Goal: Information Seeking & Learning: Learn about a topic

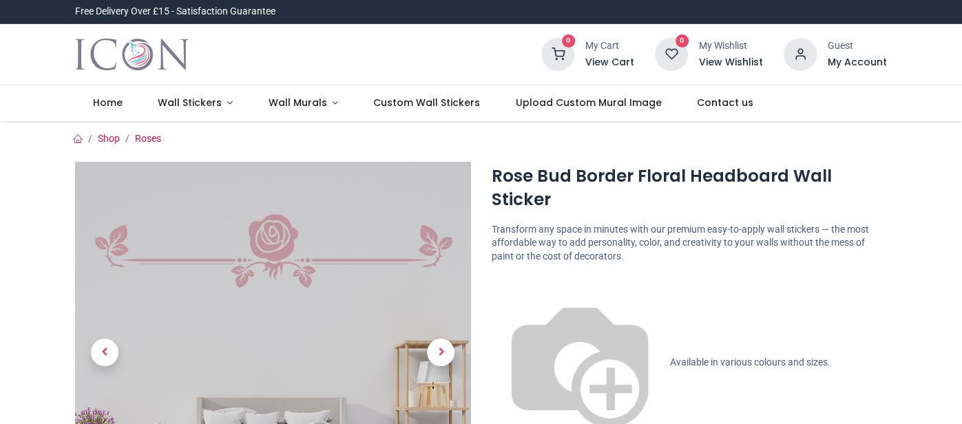
click at [466, 49] on div at bounding box center [384, 54] width 294 height 22
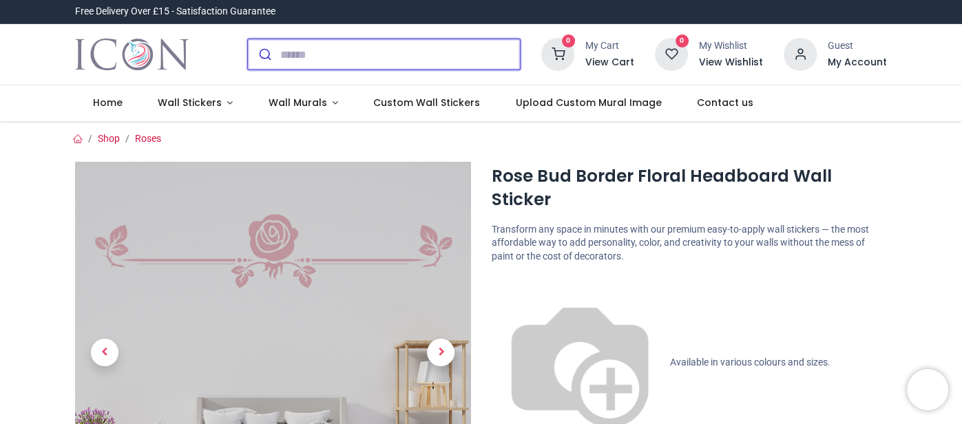
click at [360, 60] on input "search" at bounding box center [400, 54] width 240 height 30
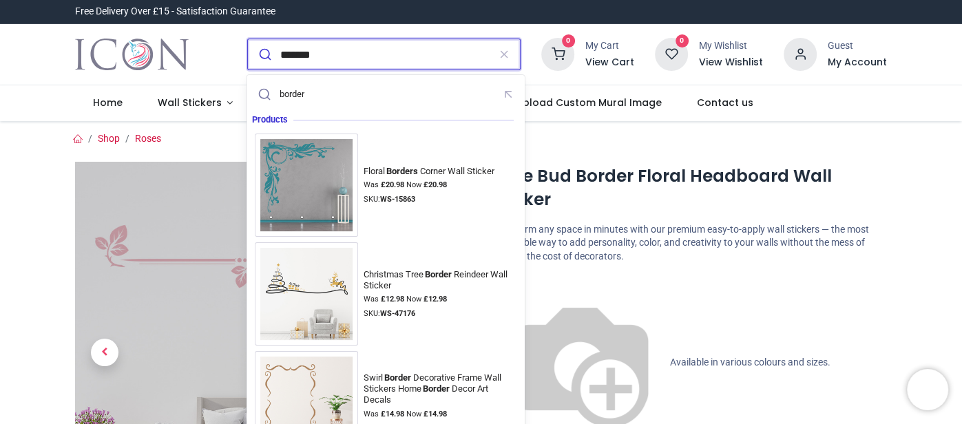
type input "*******"
click at [248, 39] on button "submit" at bounding box center [264, 54] width 32 height 30
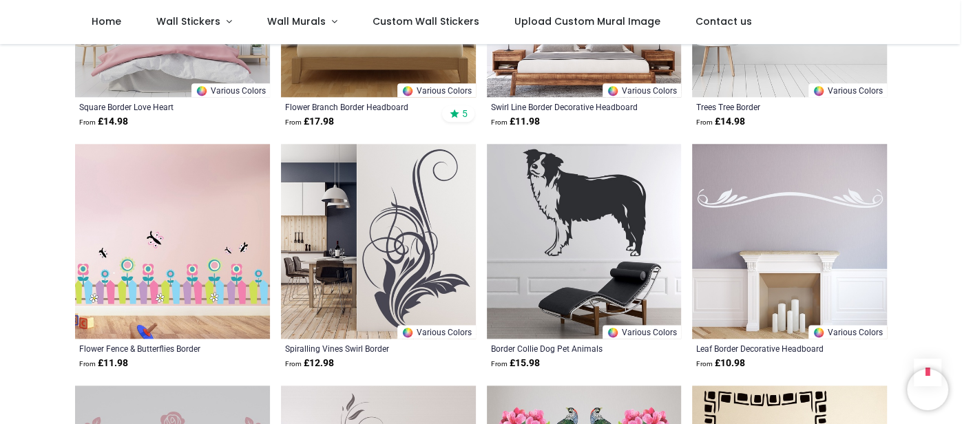
scroll to position [1101, 0]
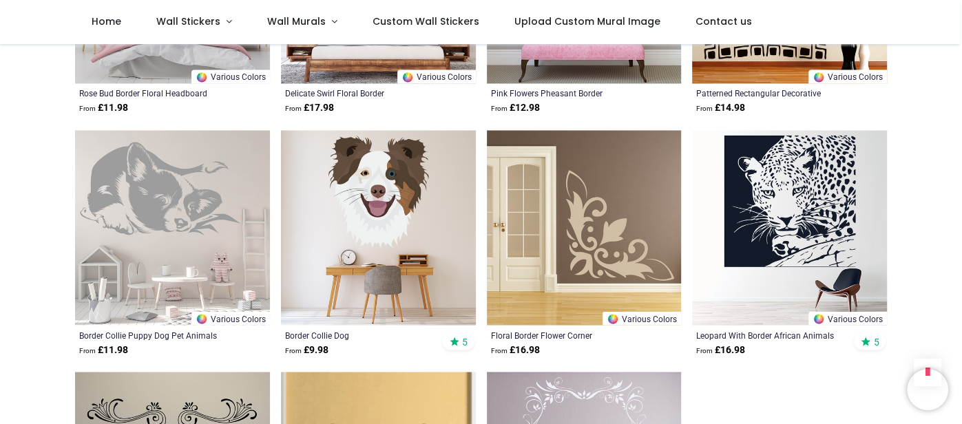
scroll to position [1542, 0]
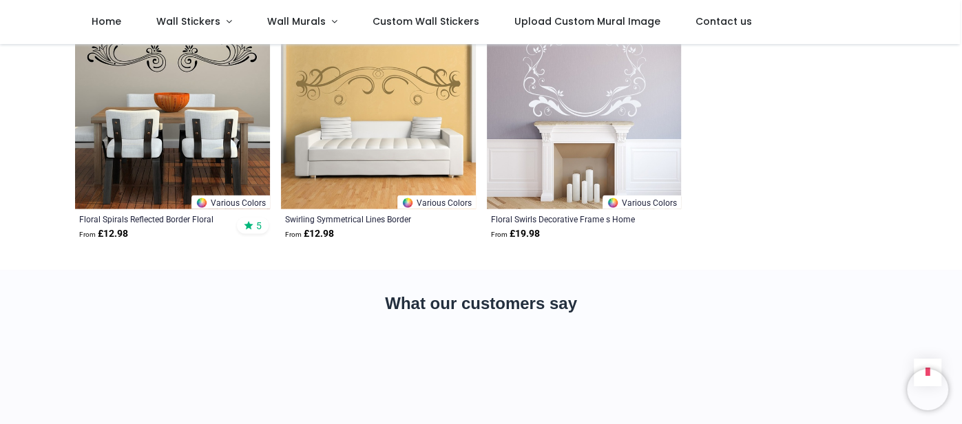
scroll to position [1956, 0]
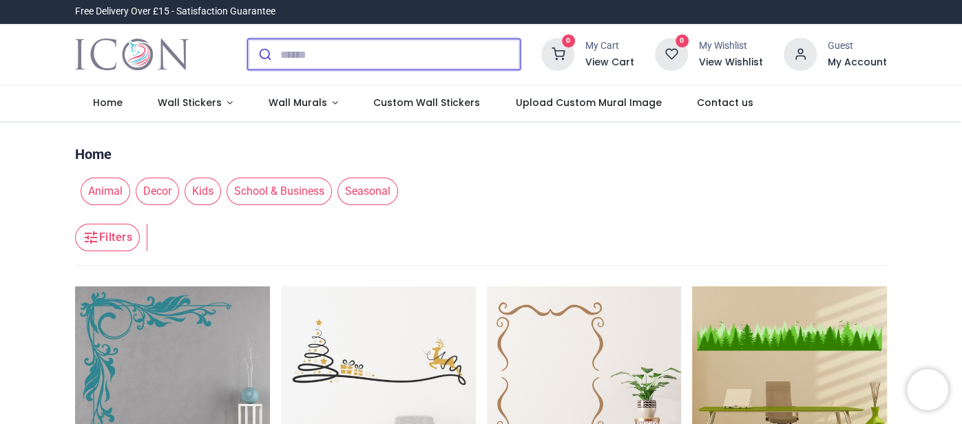
click at [335, 52] on input "search" at bounding box center [400, 54] width 240 height 30
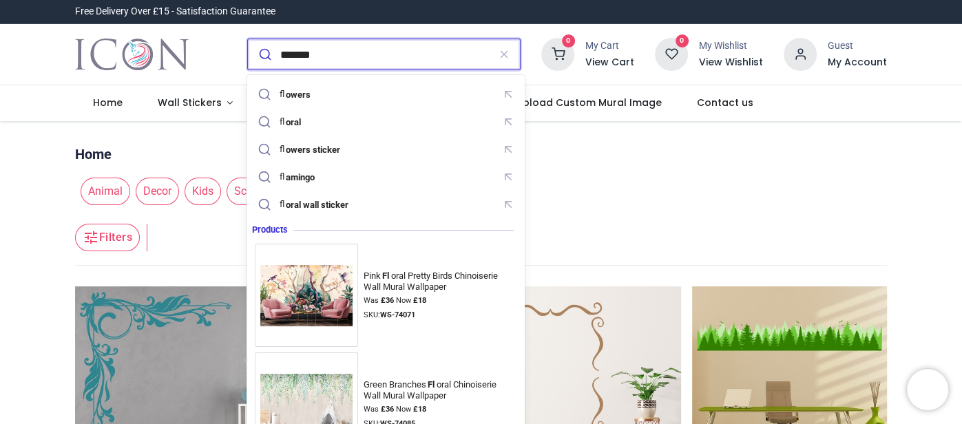
type input "*******"
click at [248, 39] on button "submit" at bounding box center [264, 54] width 32 height 30
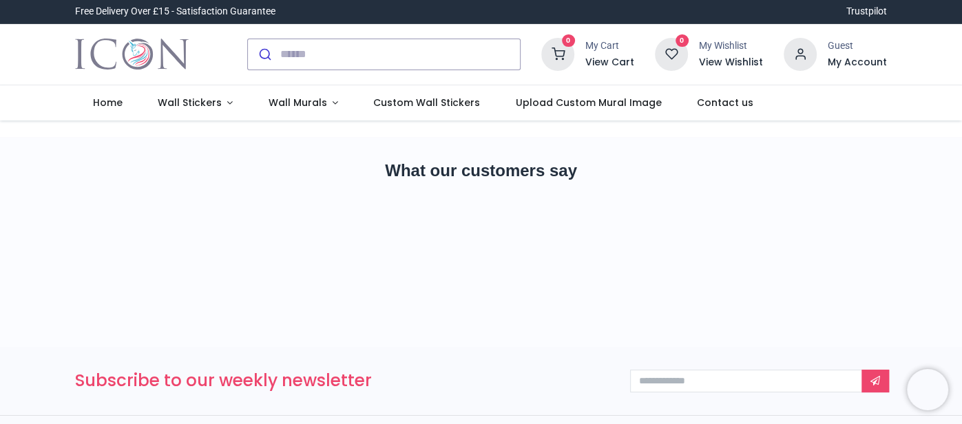
click at [926, 201] on section "What our customers say" at bounding box center [481, 242] width 962 height 210
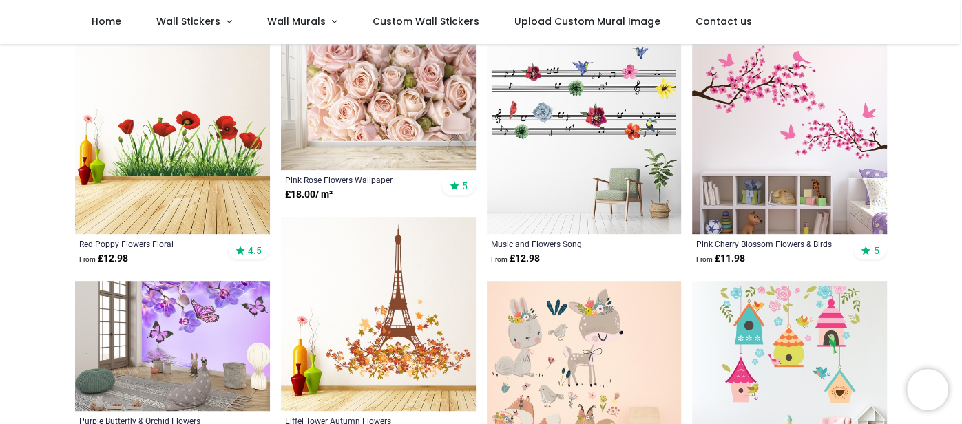
scroll to position [440, 0]
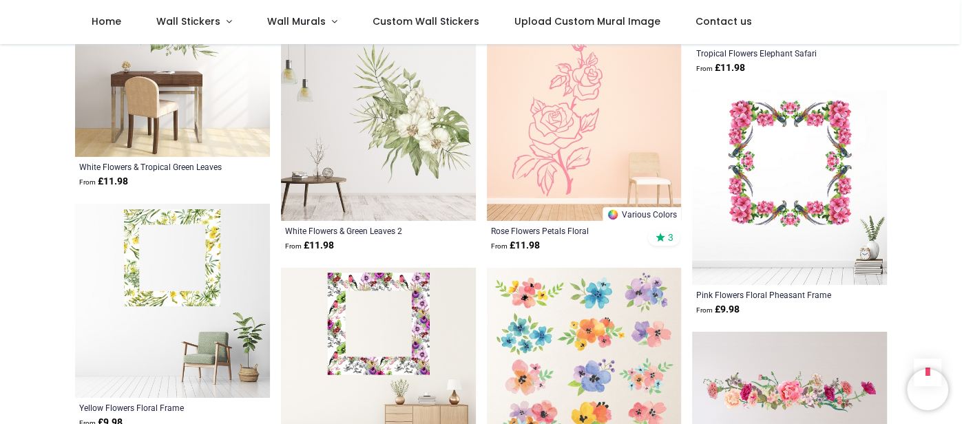
scroll to position [3059, 0]
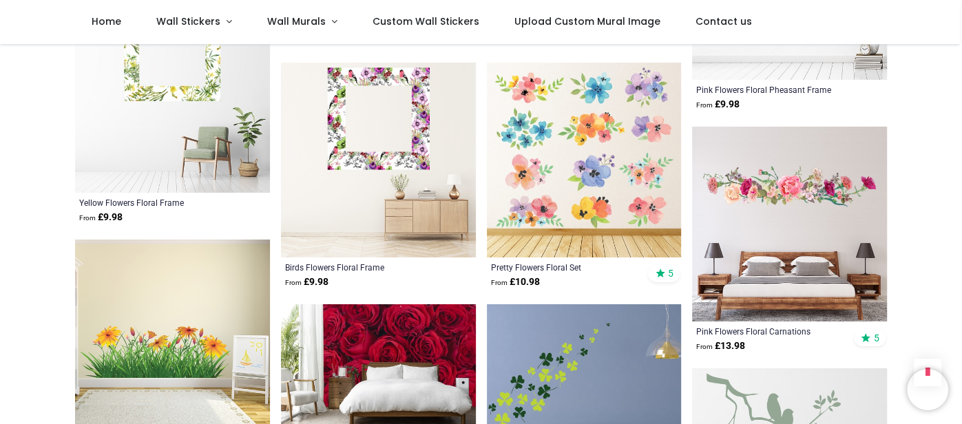
scroll to position [3252, 0]
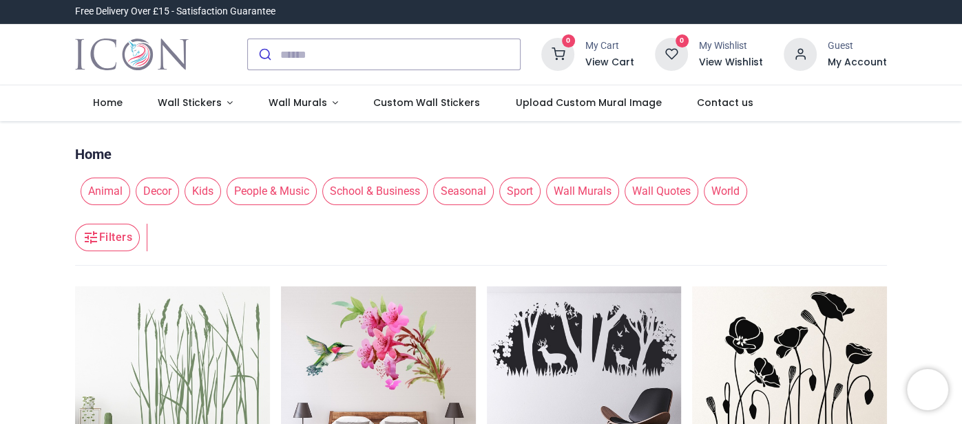
click at [107, 241] on button "Filters" at bounding box center [107, 238] width 65 height 28
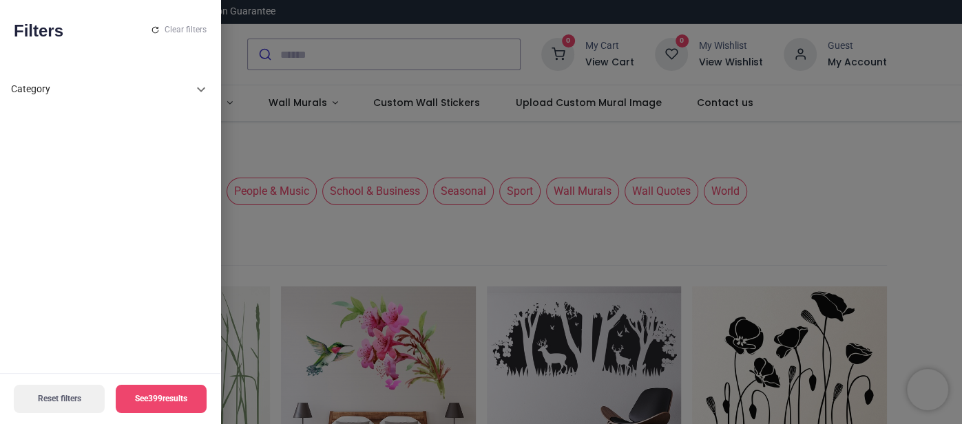
click at [203, 90] on icon at bounding box center [201, 89] width 17 height 17
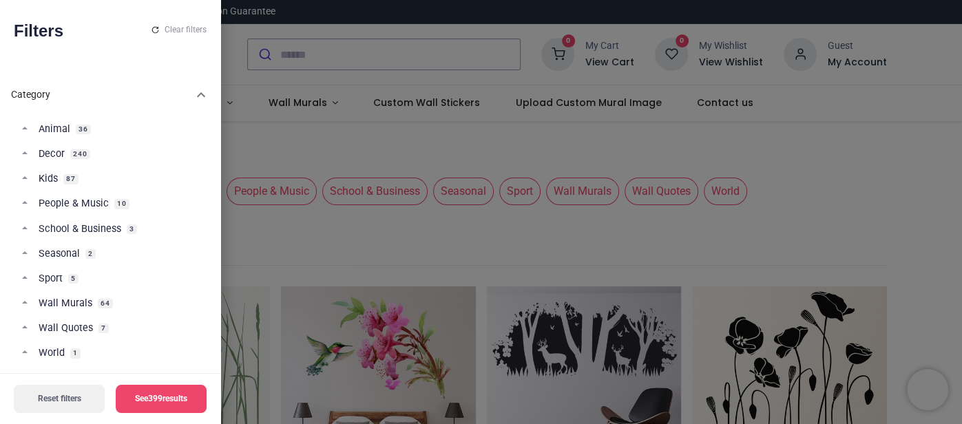
click at [953, 203] on div at bounding box center [481, 212] width 962 height 424
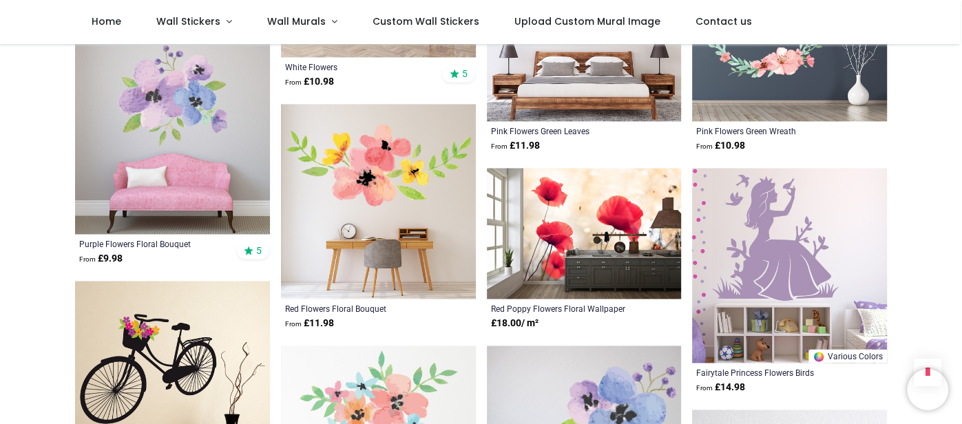
scroll to position [1267, 0]
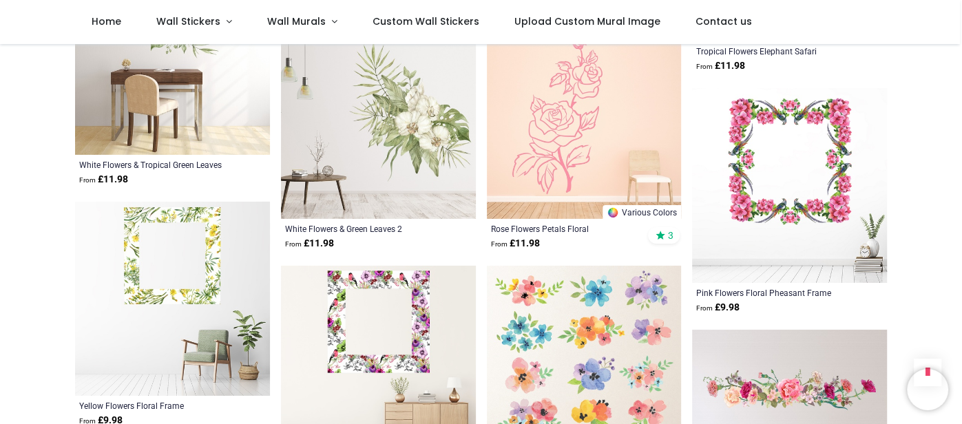
scroll to position [3029, 0]
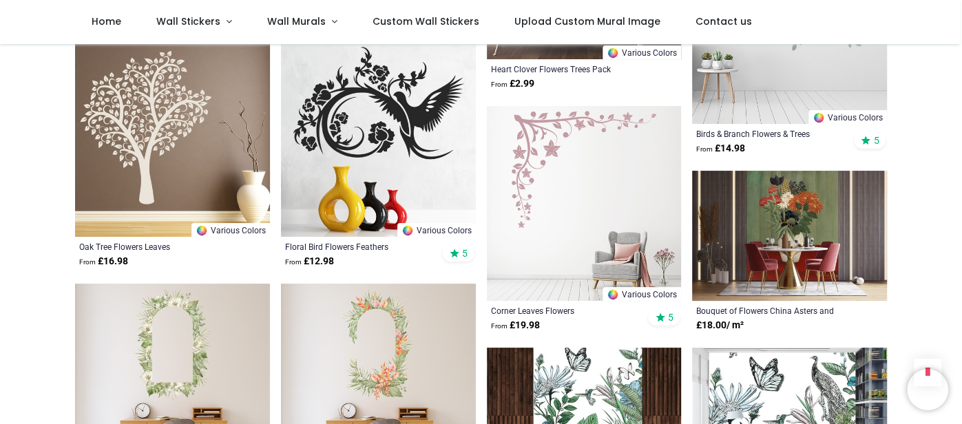
scroll to position [3718, 0]
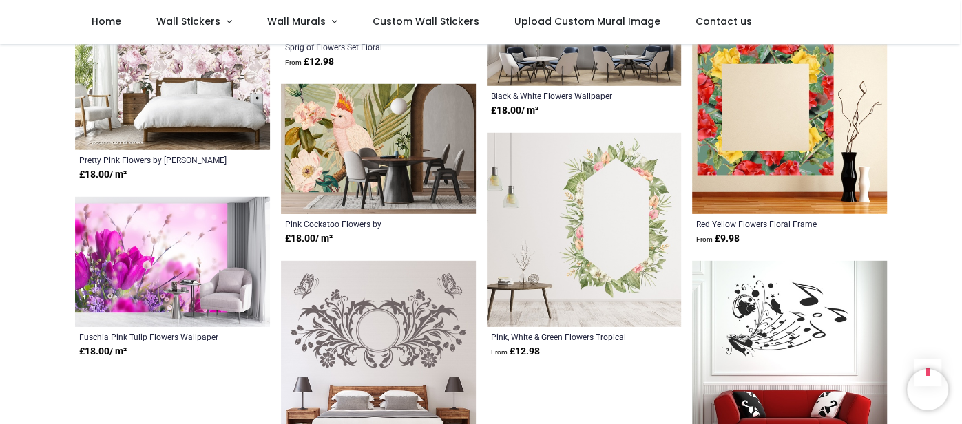
scroll to position [6225, 0]
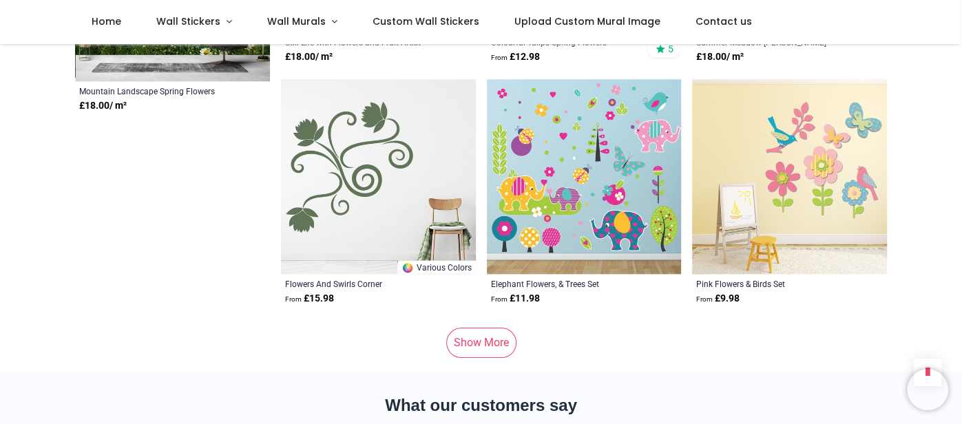
scroll to position [7987, 0]
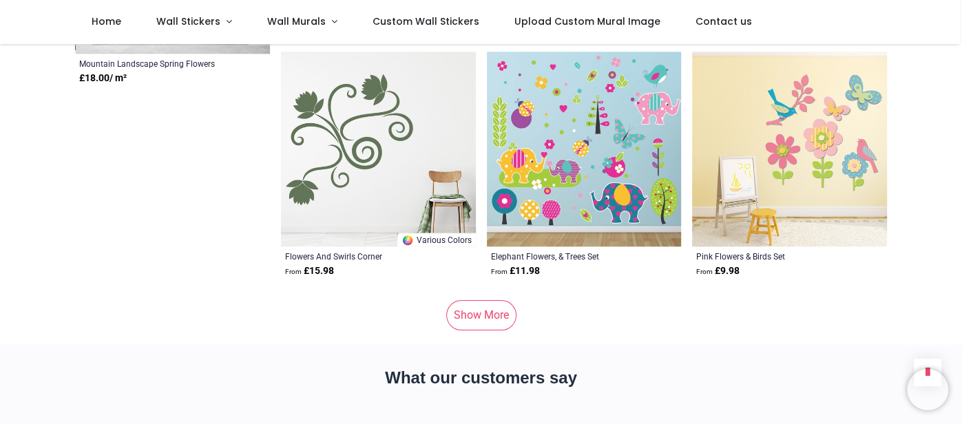
click at [475, 300] on link "Show More" at bounding box center [481, 315] width 70 height 30
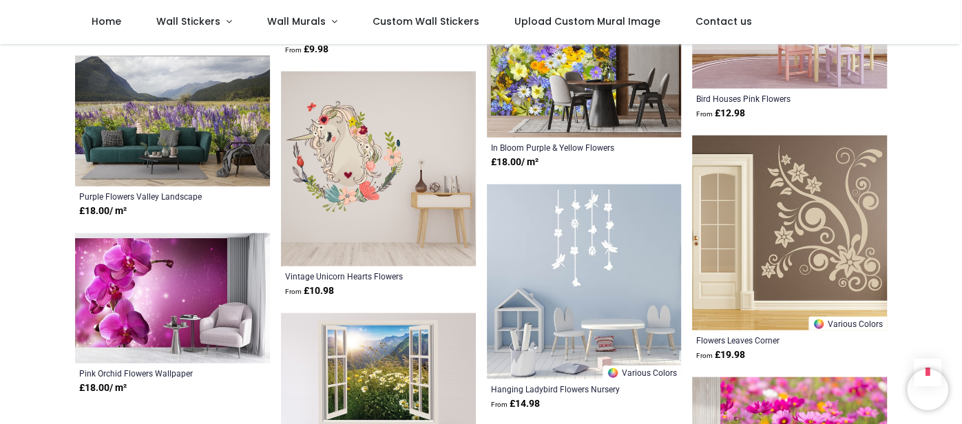
scroll to position [9062, 0]
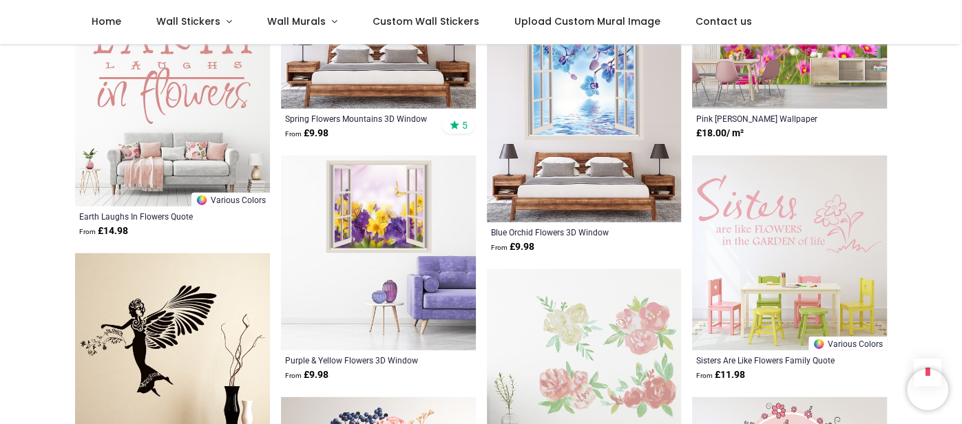
scroll to position [9975, 0]
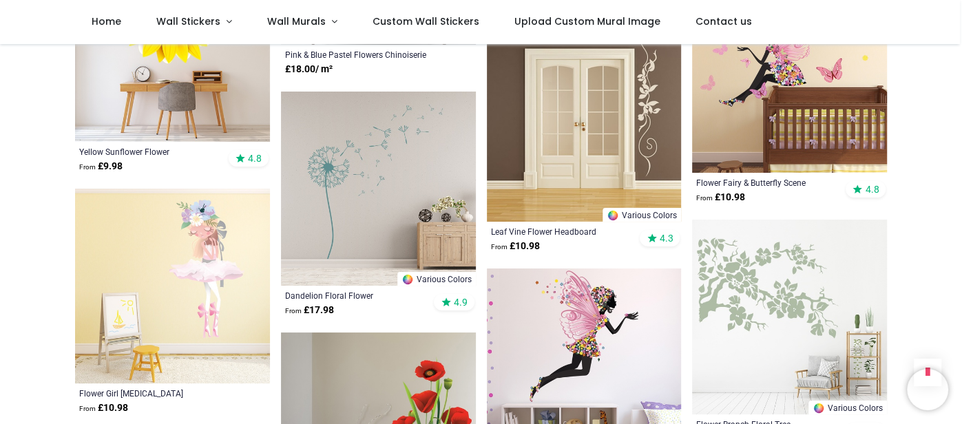
scroll to position [10594, 0]
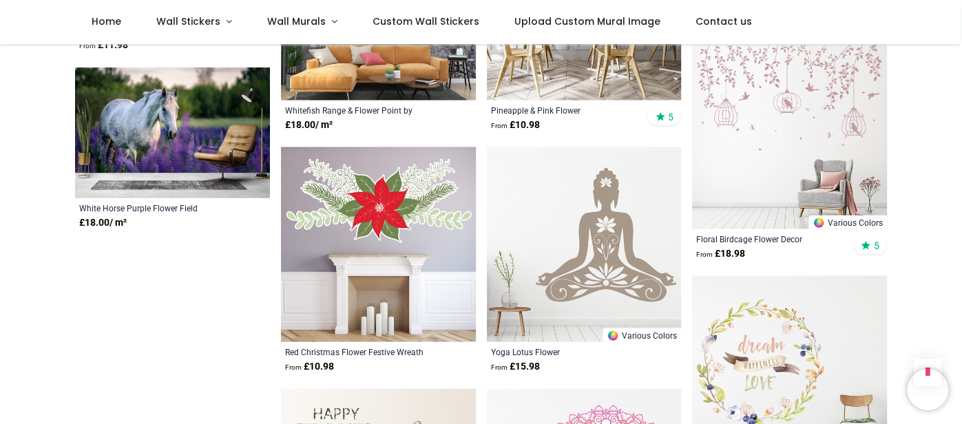
scroll to position [12412, 0]
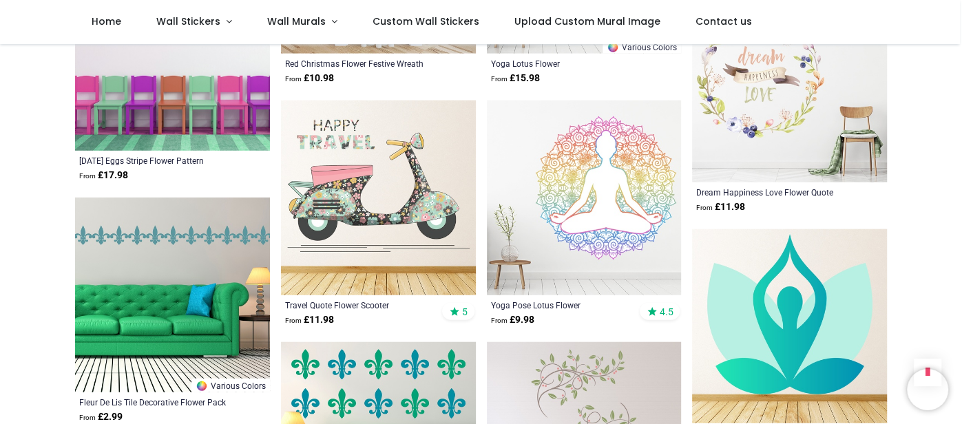
scroll to position [13881, 0]
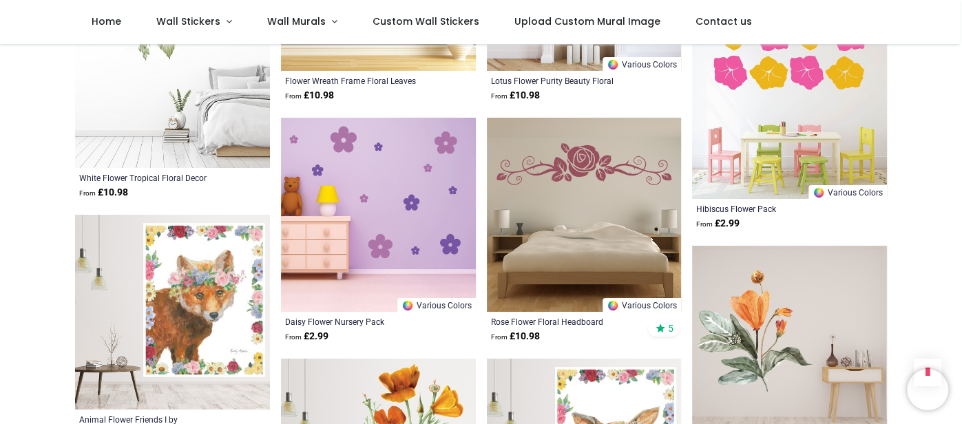
scroll to position [14271, 0]
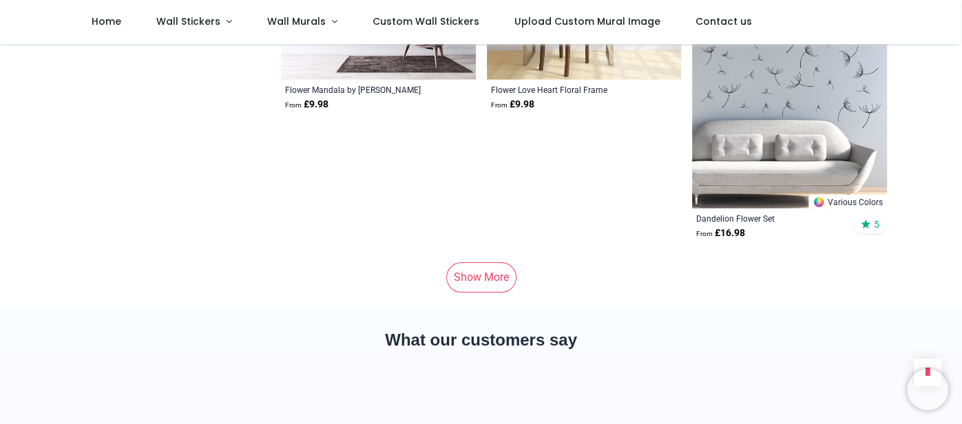
scroll to position [16227, 0]
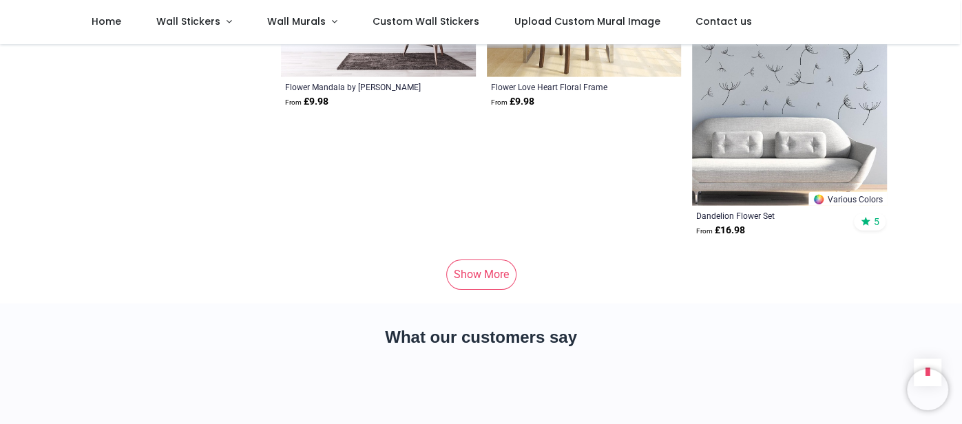
click at [464, 260] on link "Show More" at bounding box center [481, 275] width 70 height 30
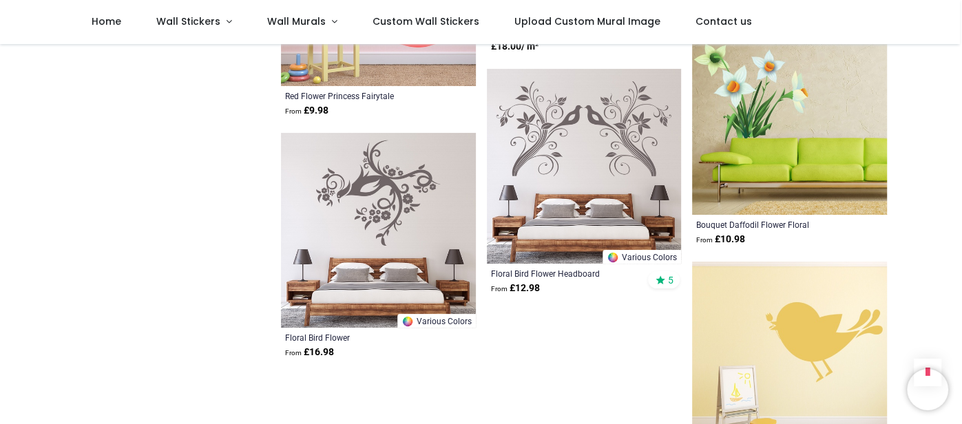
scroll to position [17742, 0]
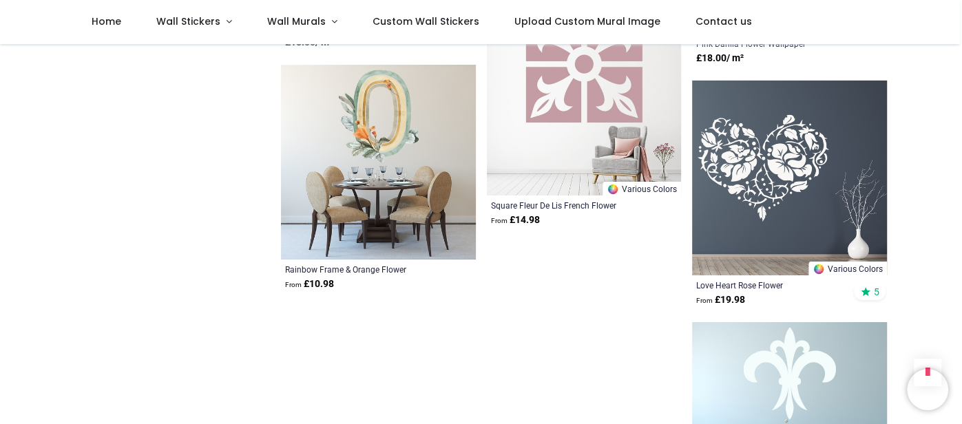
scroll to position [20985, 0]
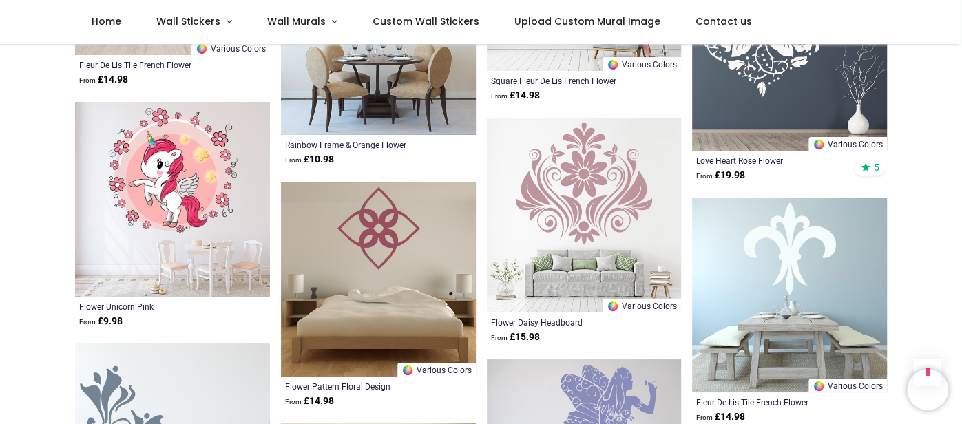
scroll to position [21081, 0]
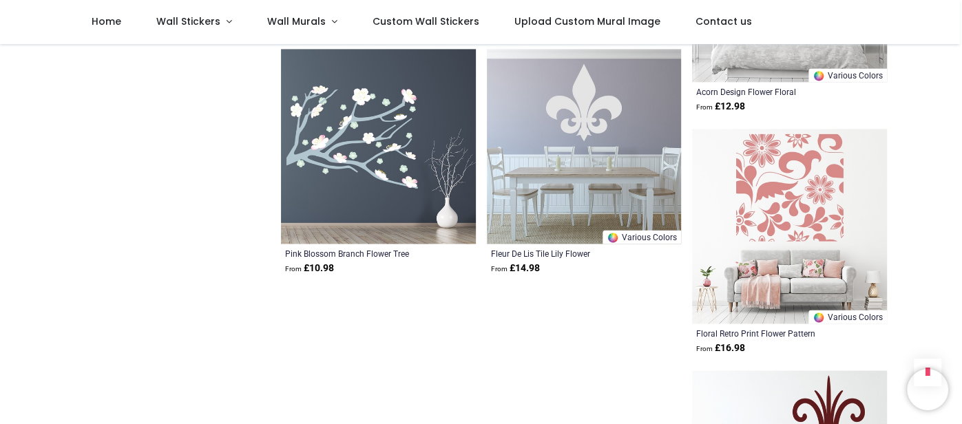
scroll to position [22666, 0]
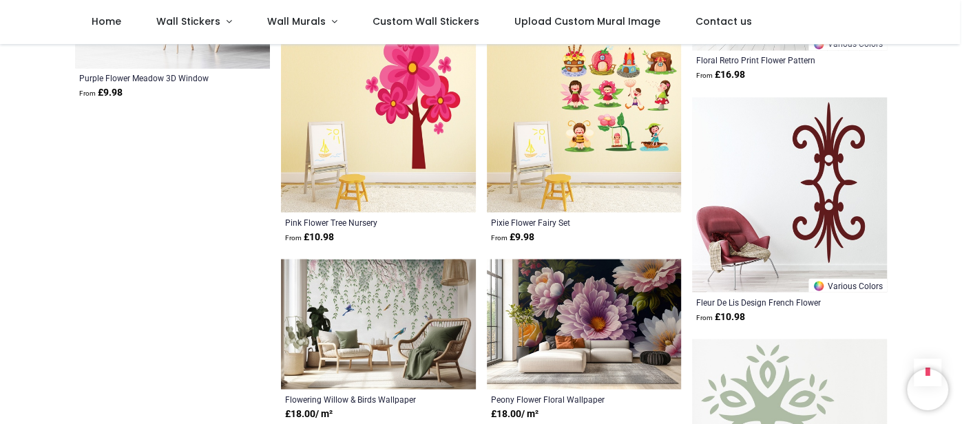
scroll to position [22678, 0]
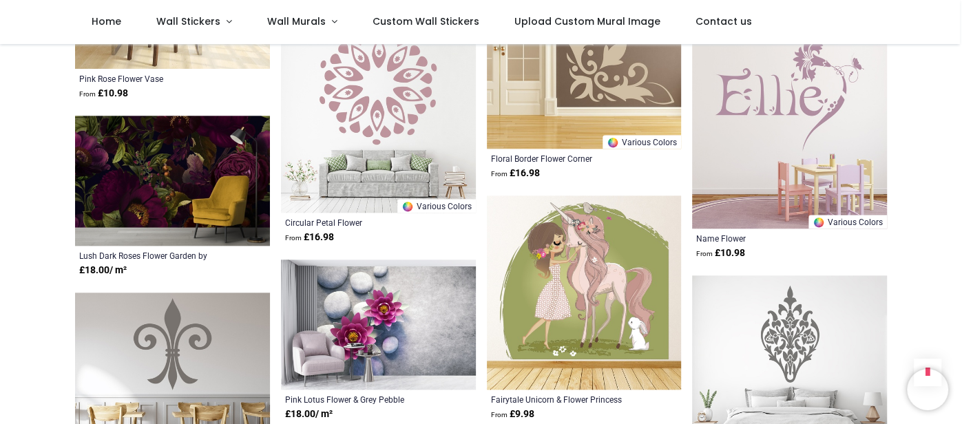
scroll to position [22045, 0]
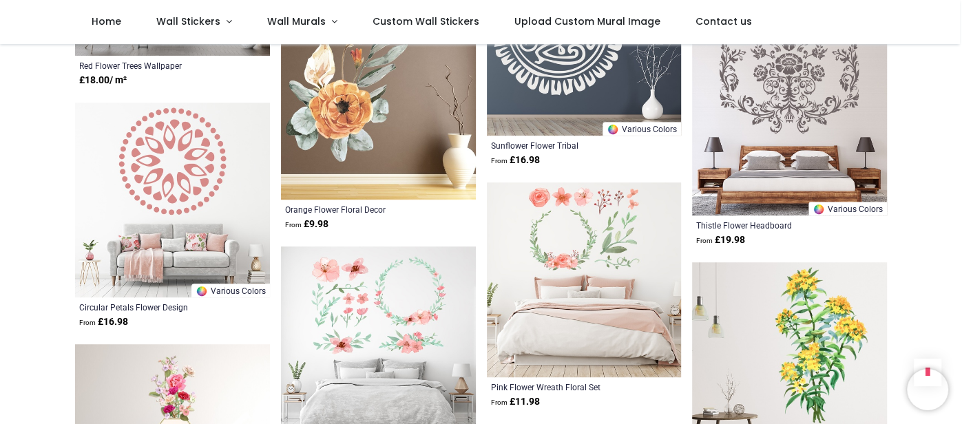
scroll to position [21521, 0]
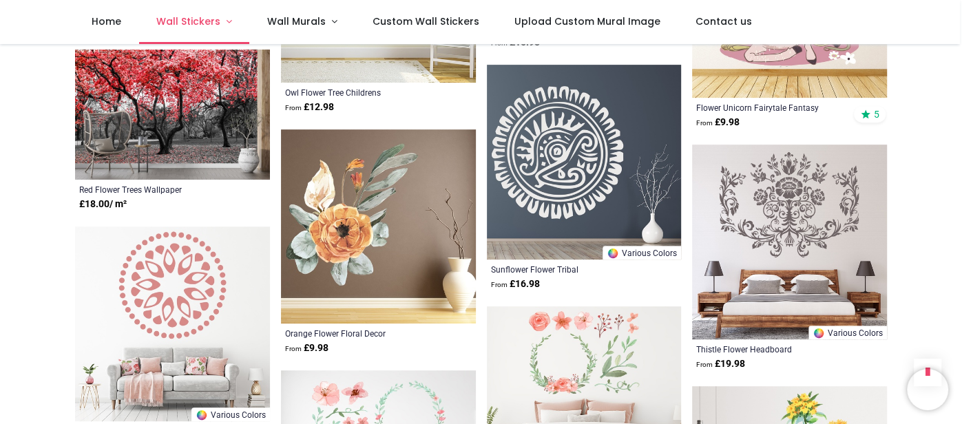
click at [220, 23] on link "Wall Stickers" at bounding box center [194, 22] width 111 height 44
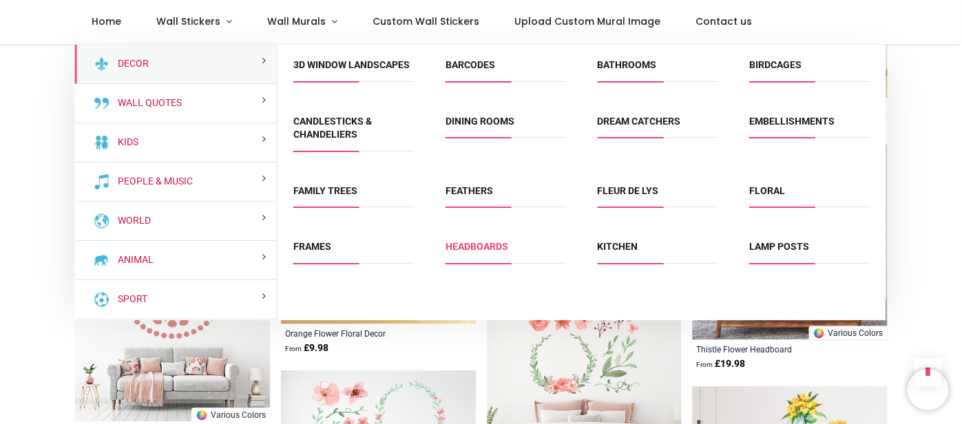
click at [481, 245] on link "Headboards" at bounding box center [476, 246] width 63 height 11
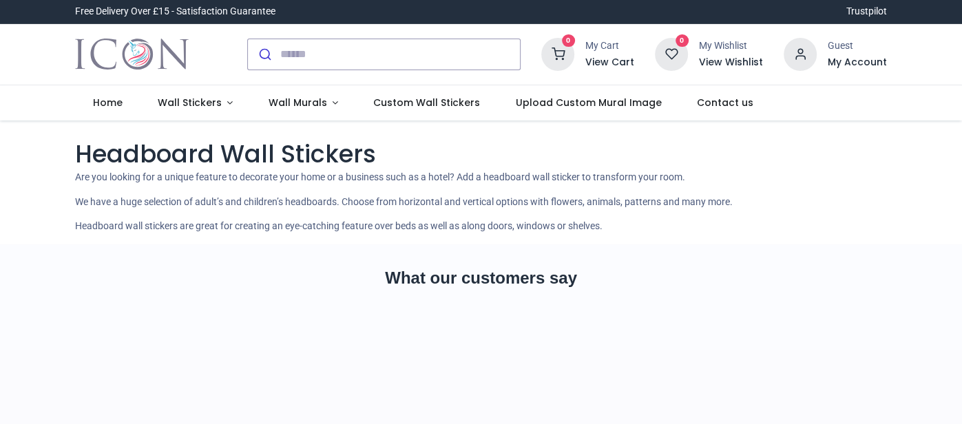
click at [931, 156] on div "Pricelist : Public Pricelist Public Pricelist Headboard Wall Stickers" at bounding box center [481, 183] width 962 height 124
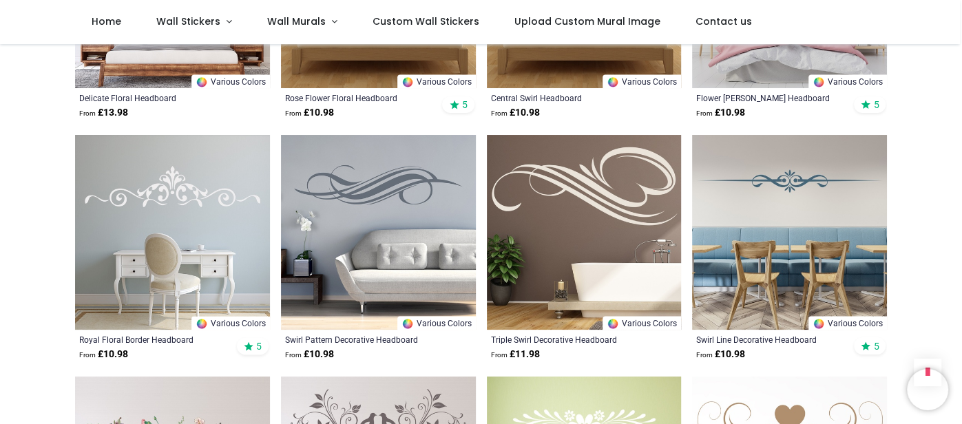
scroll to position [1432, 0]
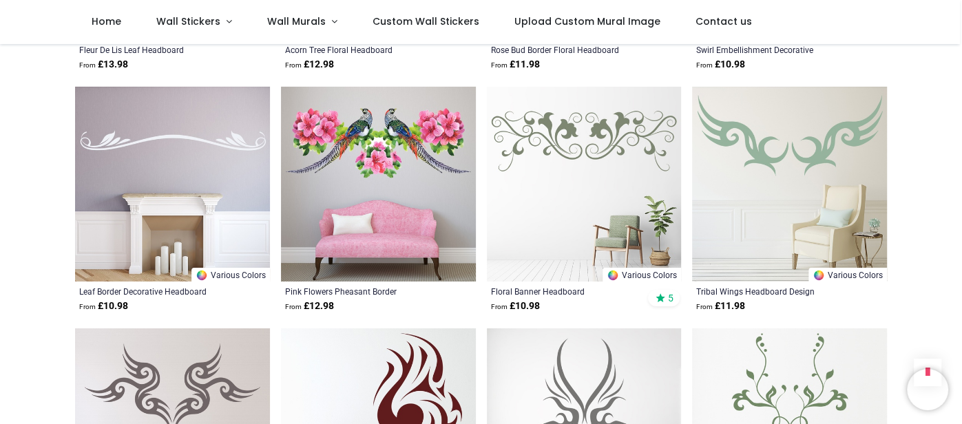
scroll to position [3140, 0]
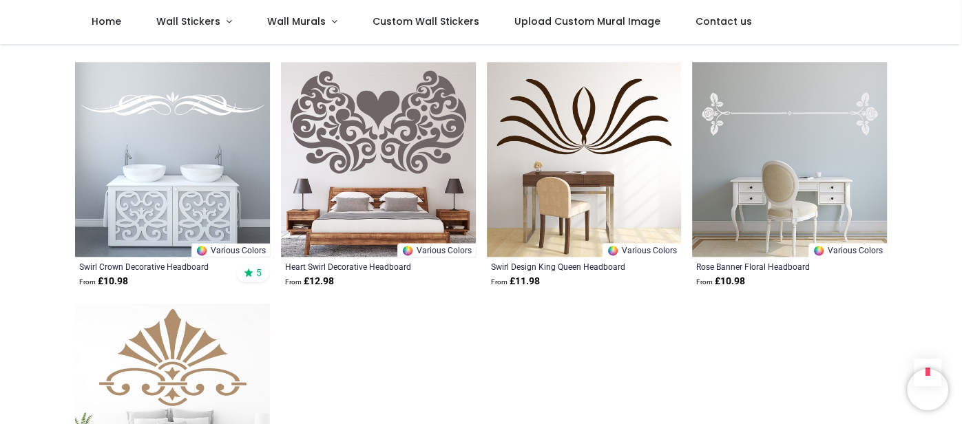
scroll to position [4572, 0]
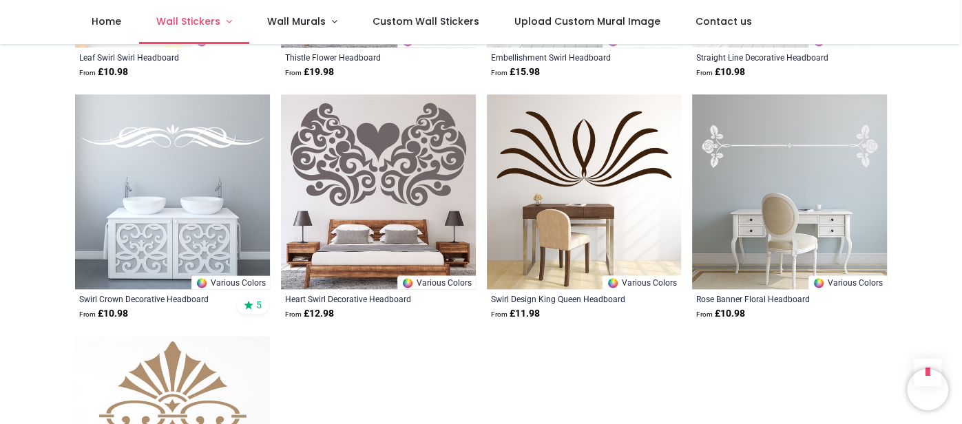
click at [221, 21] on link "Wall Stickers" at bounding box center [194, 22] width 111 height 44
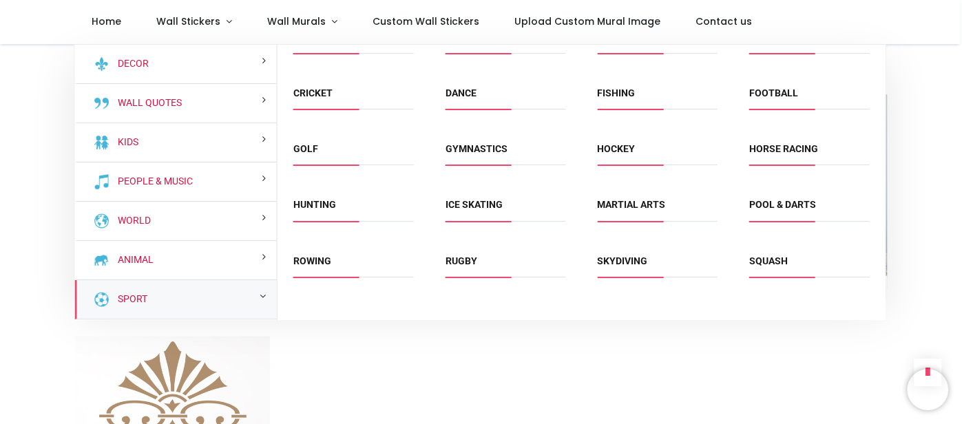
scroll to position [139, 0]
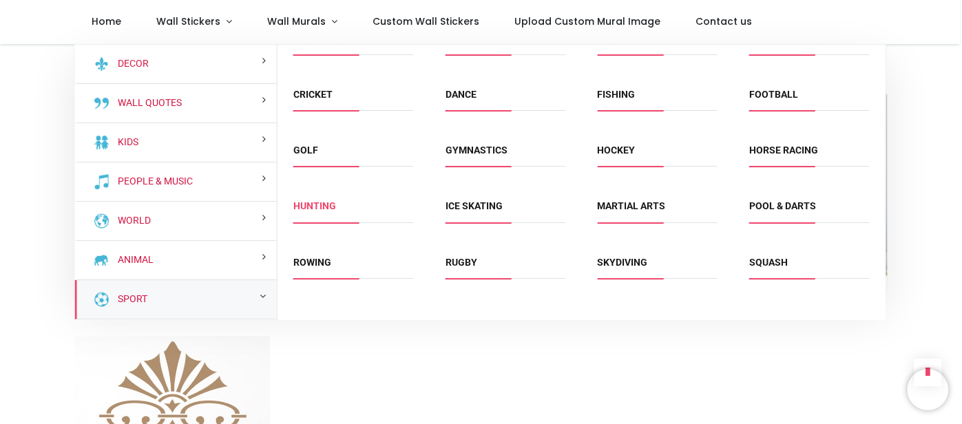
click at [322, 205] on link "Hunting" at bounding box center [314, 205] width 43 height 11
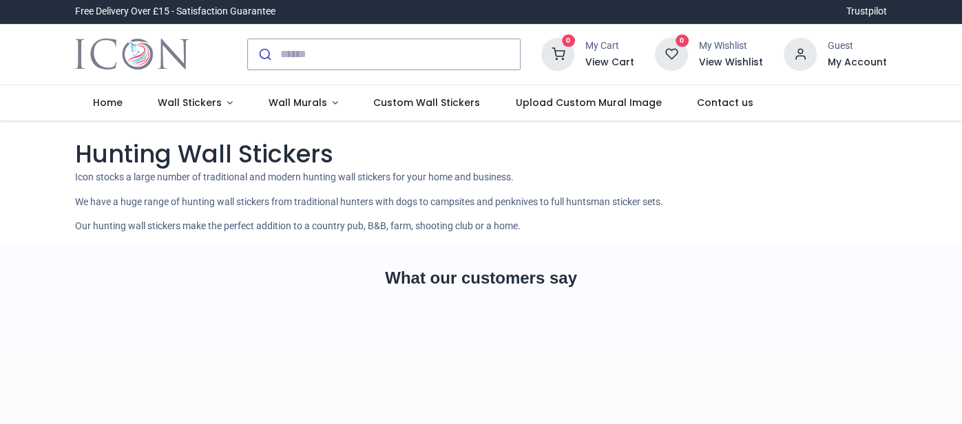
click at [947, 88] on nav "0 0 Home Wall Stickers Wall Murals" at bounding box center [481, 103] width 962 height 36
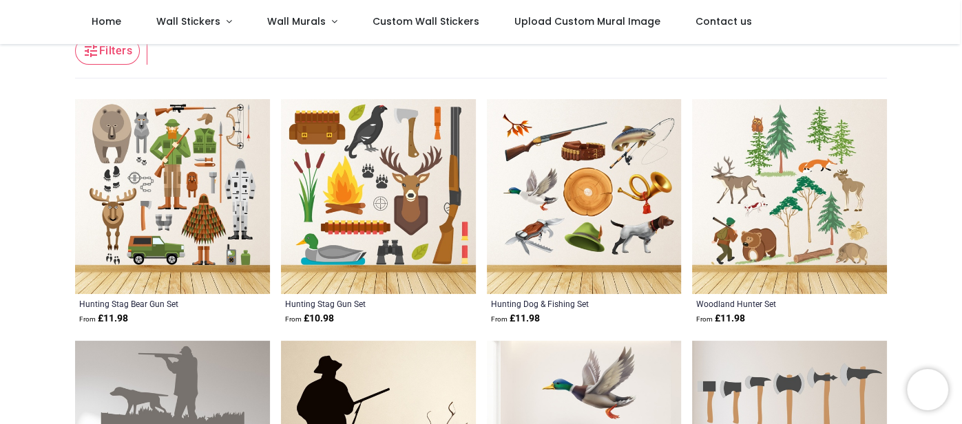
scroll to position [220, 0]
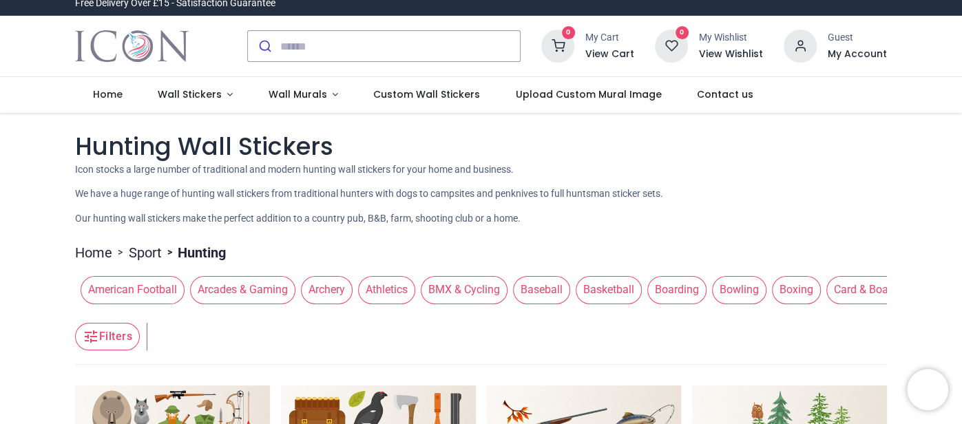
scroll to position [0, 0]
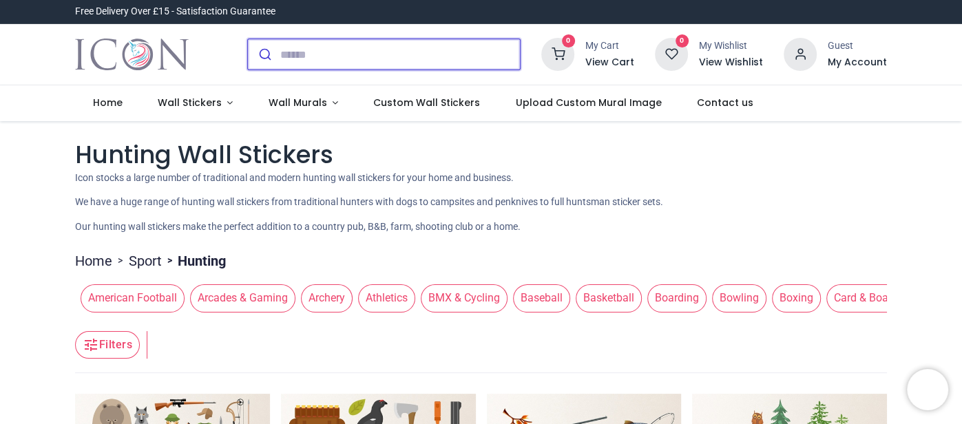
click at [473, 51] on input "search" at bounding box center [400, 54] width 240 height 30
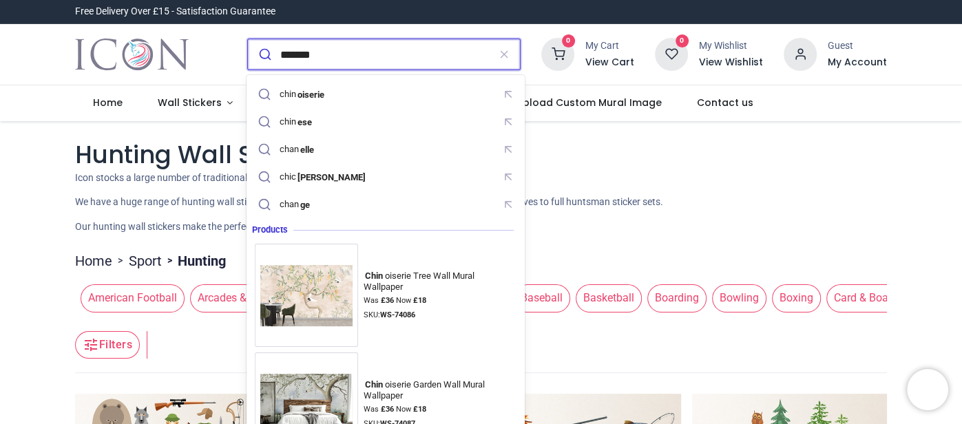
type input "*******"
click at [248, 39] on button "submit" at bounding box center [264, 54] width 32 height 30
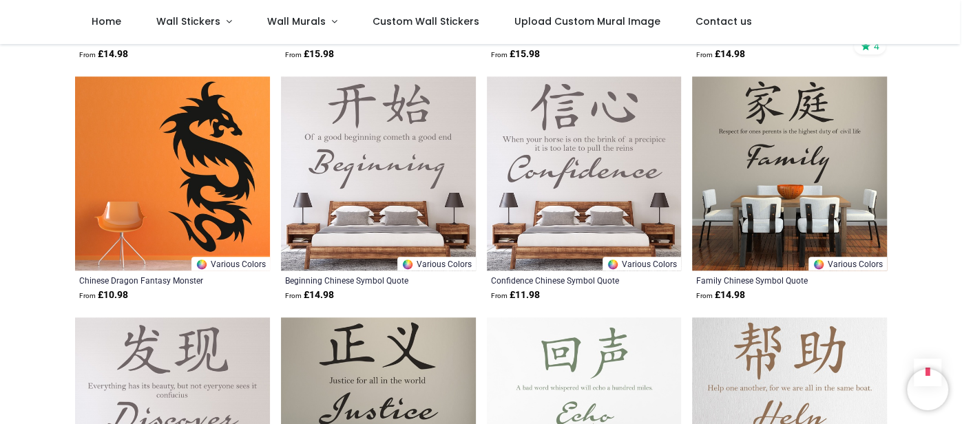
scroll to position [881, 0]
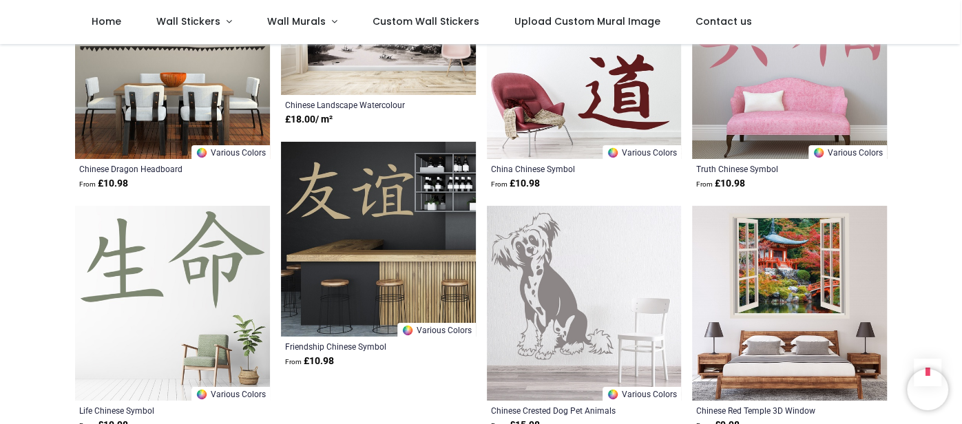
scroll to position [3222, 0]
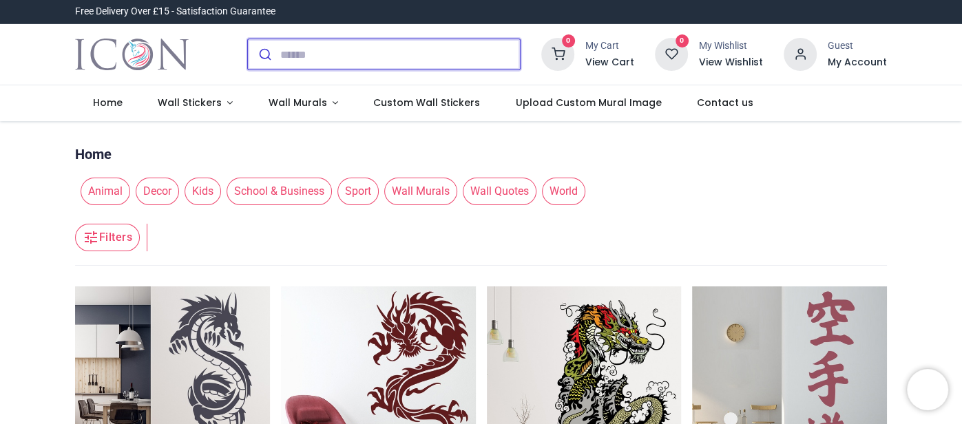
click at [358, 52] on input "search" at bounding box center [400, 54] width 240 height 30
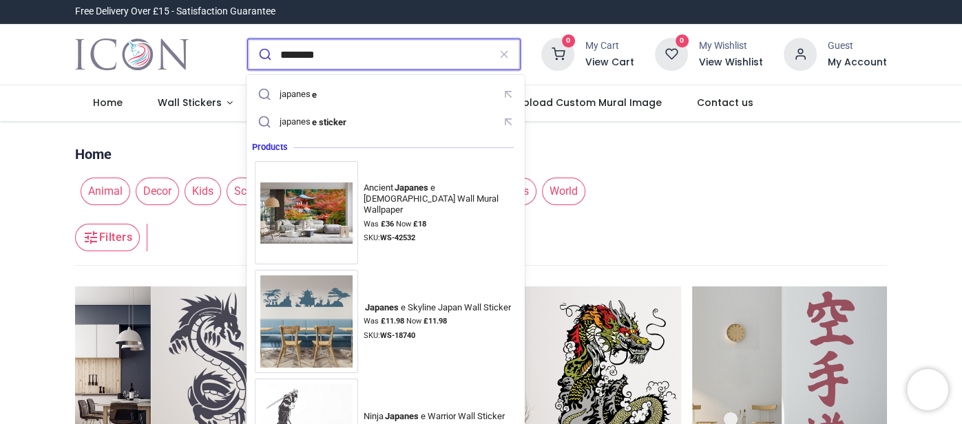
type input "********"
click at [248, 39] on button "submit" at bounding box center [264, 54] width 32 height 30
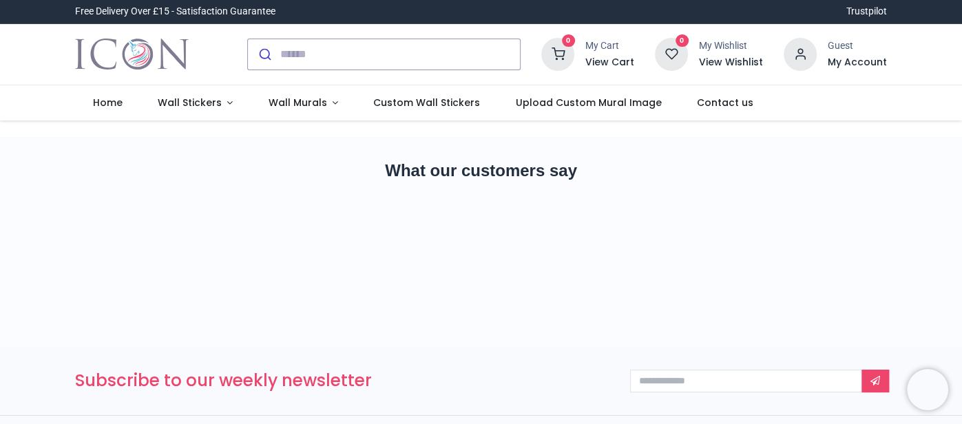
click at [923, 194] on section "What our customers say" at bounding box center [481, 242] width 962 height 210
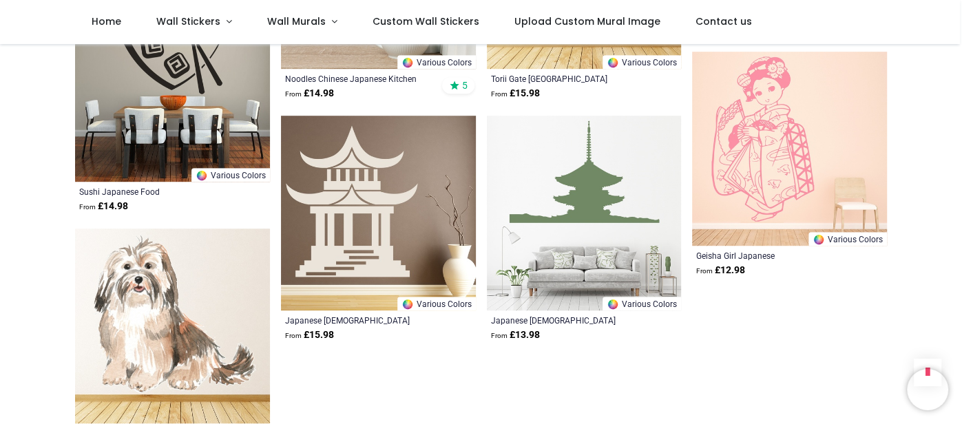
scroll to position [605, 0]
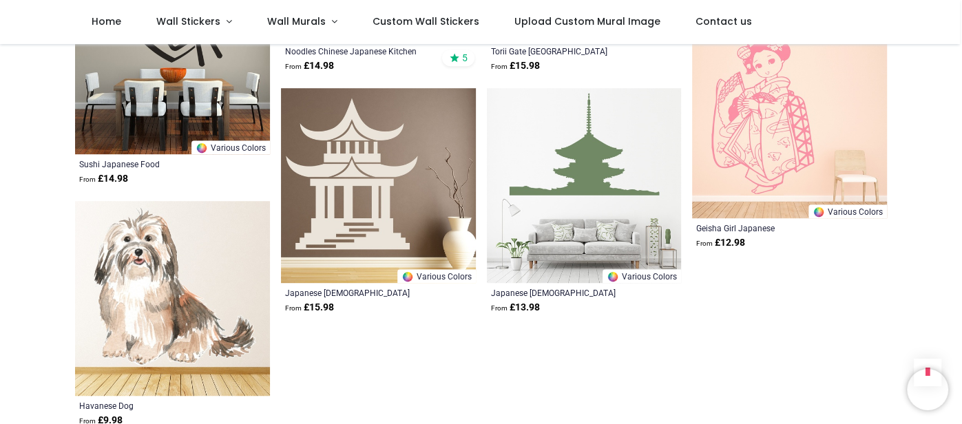
click at [328, 306] on strong "From £ 15.98" at bounding box center [309, 308] width 49 height 14
click at [345, 289] on div "Japanese [DEMOGRAPHIC_DATA] Religion" at bounding box center [359, 292] width 149 height 11
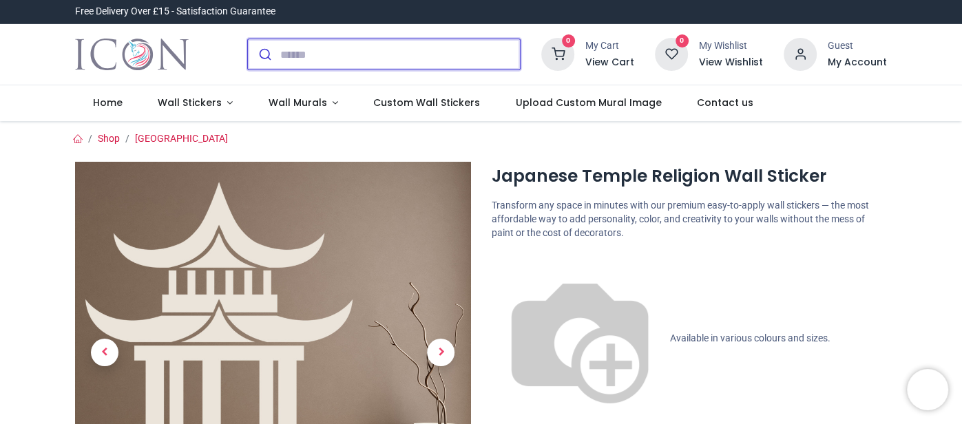
click at [408, 52] on input "search" at bounding box center [400, 54] width 240 height 30
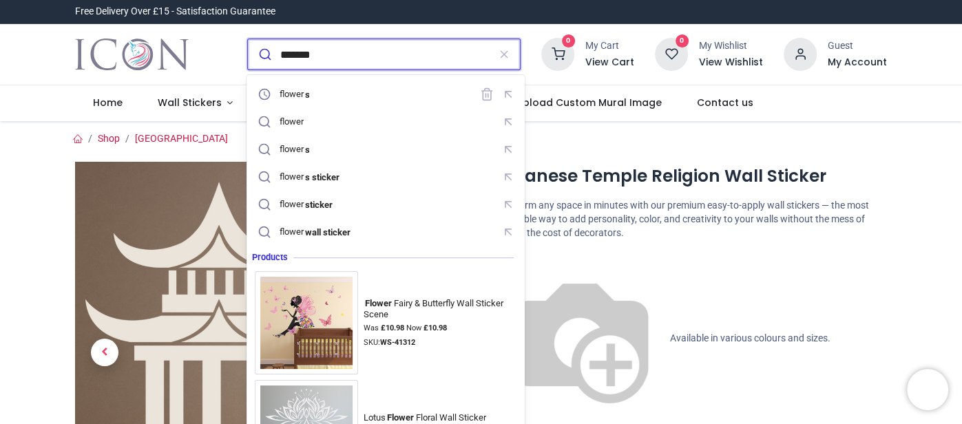
type input "*******"
click at [248, 39] on button "submit" at bounding box center [264, 54] width 32 height 30
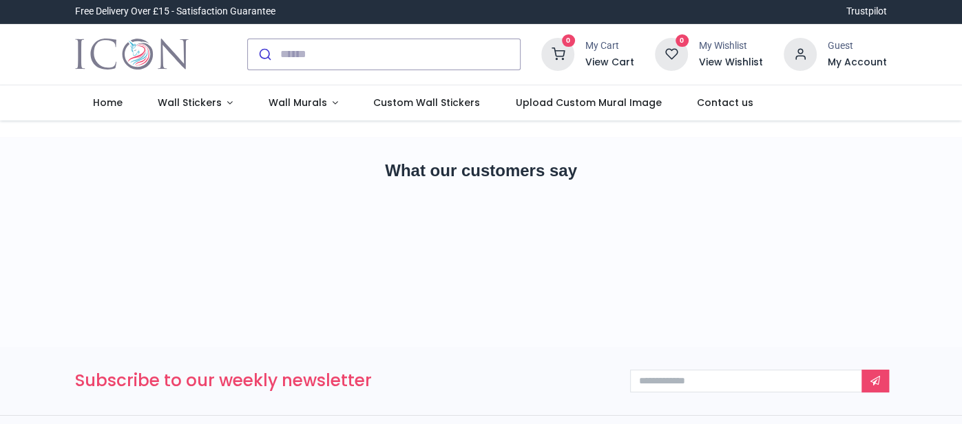
click at [929, 188] on section "What our customers say" at bounding box center [481, 242] width 962 height 210
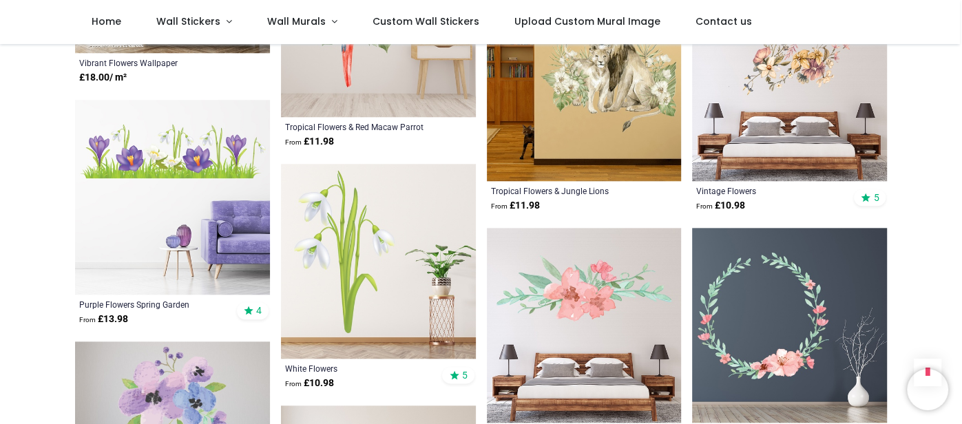
scroll to position [1019, 0]
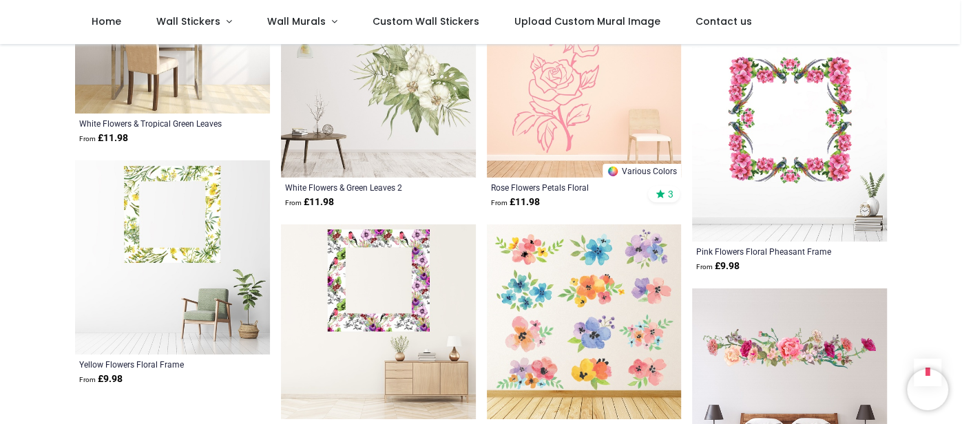
scroll to position [3140, 0]
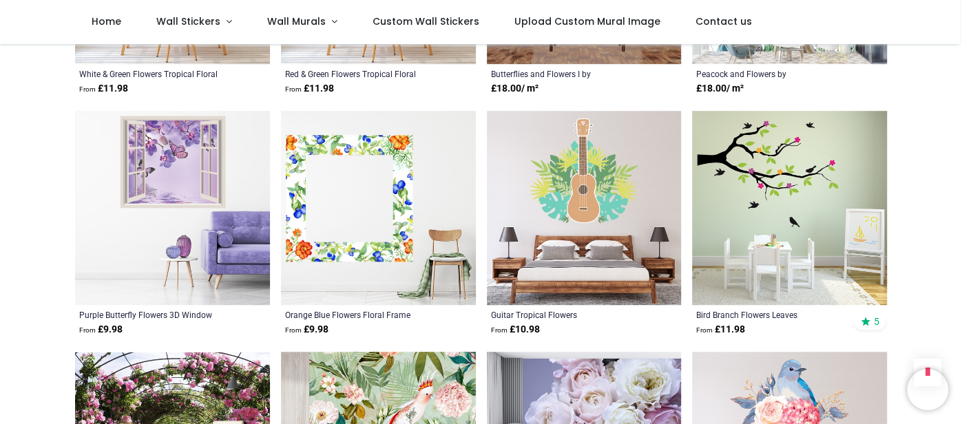
scroll to position [4104, 0]
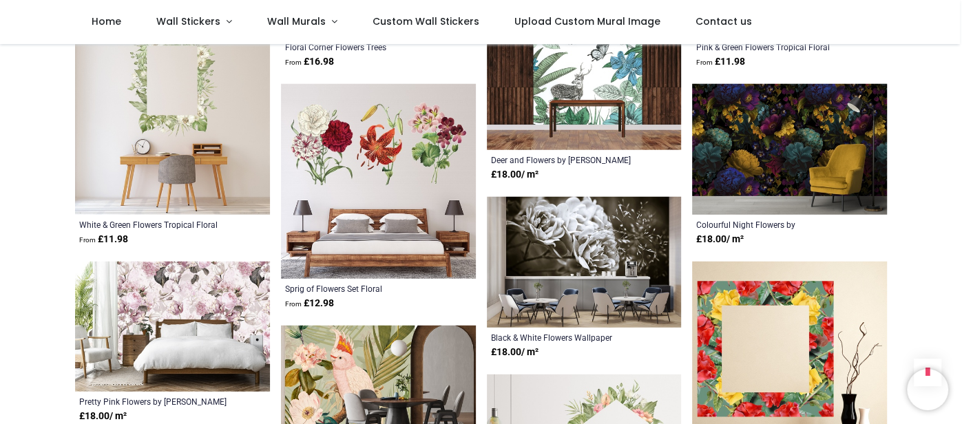
scroll to position [5949, 0]
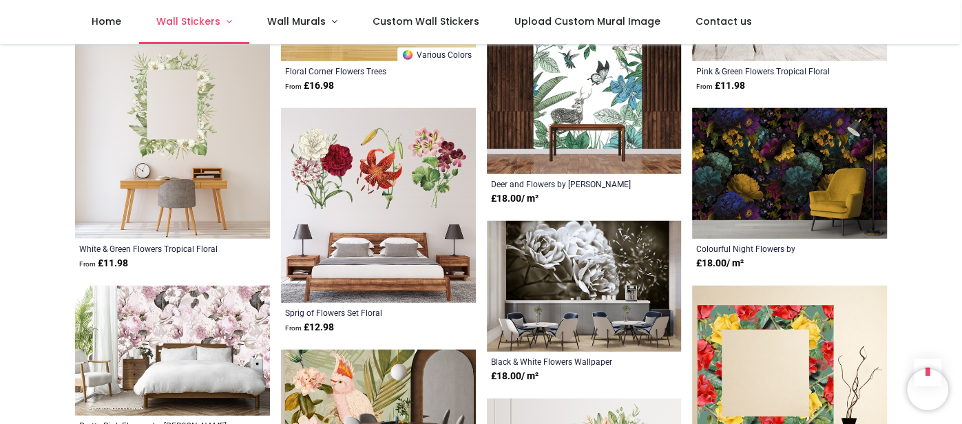
click at [226, 15] on link "Wall Stickers" at bounding box center [194, 22] width 111 height 44
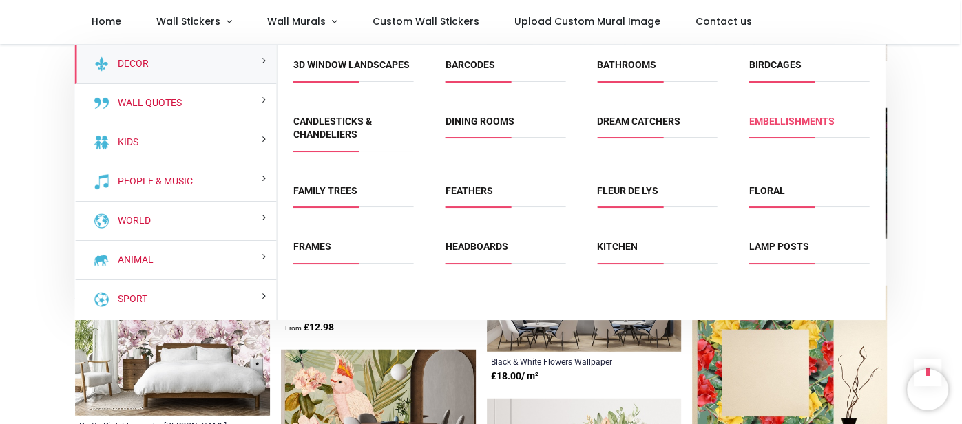
click at [807, 123] on link "Embellishments" at bounding box center [791, 121] width 85 height 11
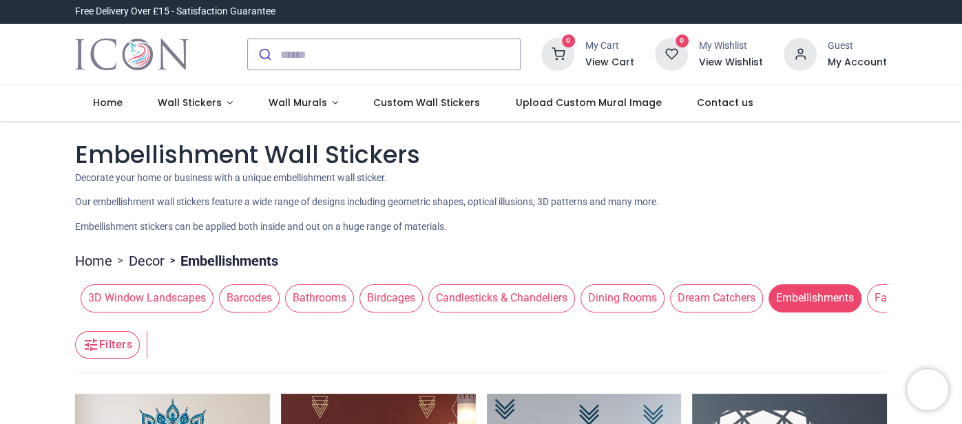
click at [929, 72] on div "0 My Cart View Cart 0 Guest" at bounding box center [481, 54] width 962 height 61
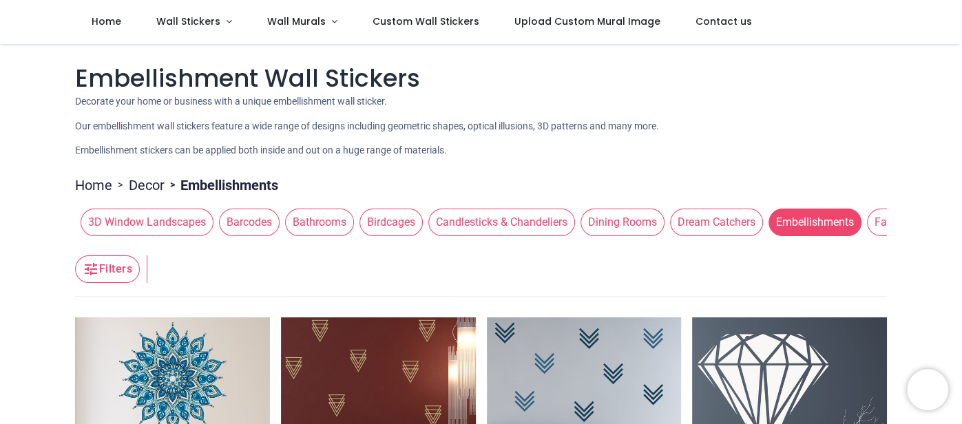
scroll to position [27, 0]
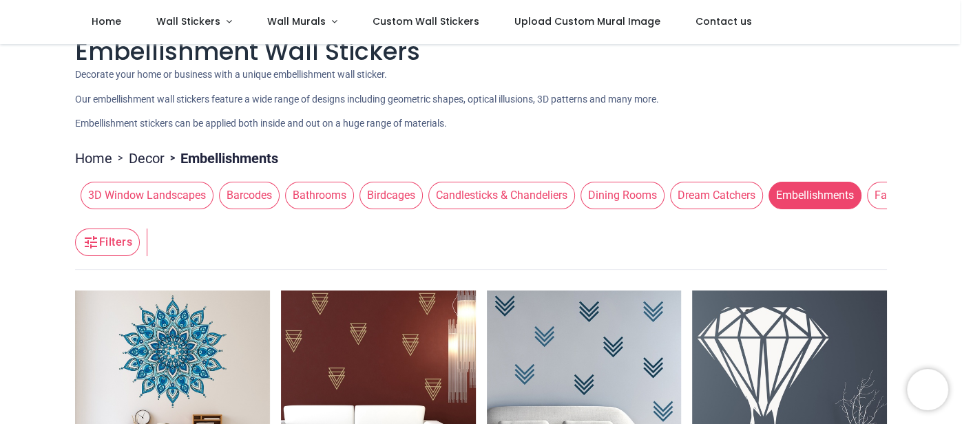
click at [883, 218] on header "Filters Filters" at bounding box center [481, 242] width 812 height 55
click at [881, 198] on span "Family Trees" at bounding box center [905, 196] width 77 height 28
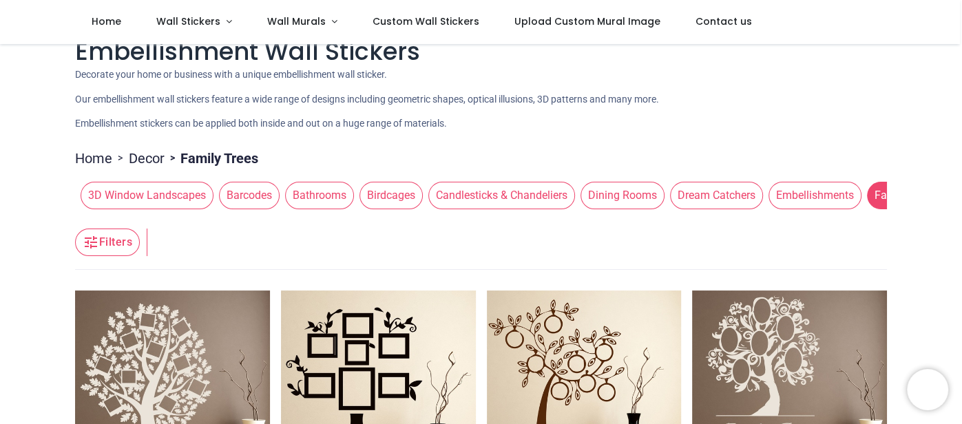
click at [878, 195] on span "Family Trees" at bounding box center [905, 196] width 77 height 28
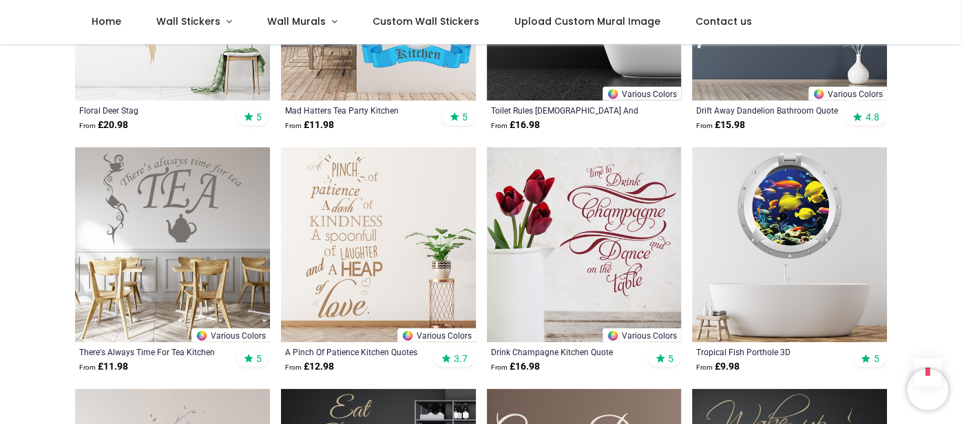
scroll to position [2424, 0]
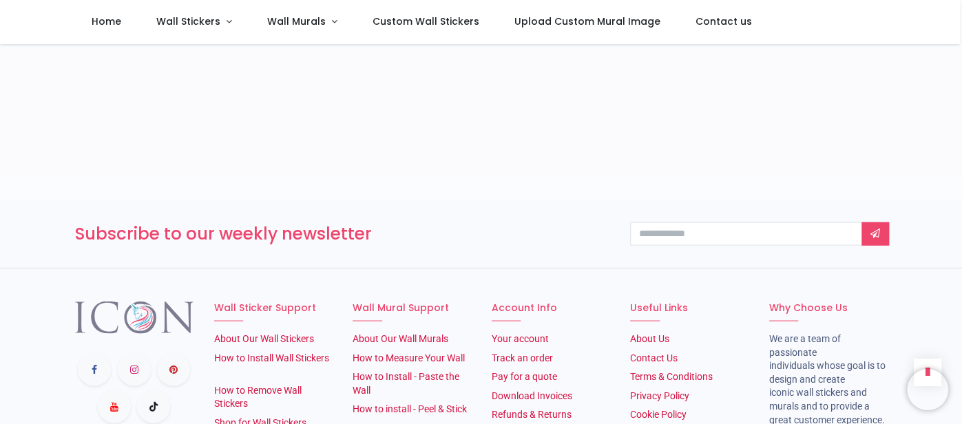
scroll to position [8735, 0]
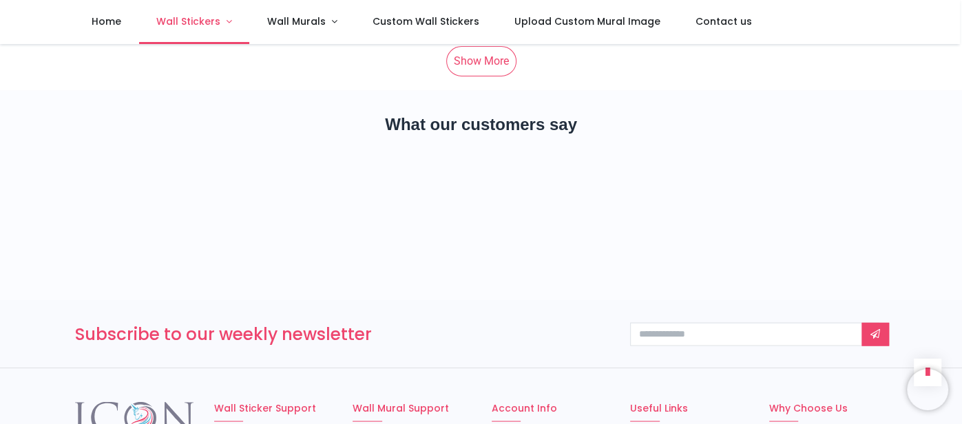
click at [221, 25] on link "Wall Stickers" at bounding box center [194, 22] width 111 height 44
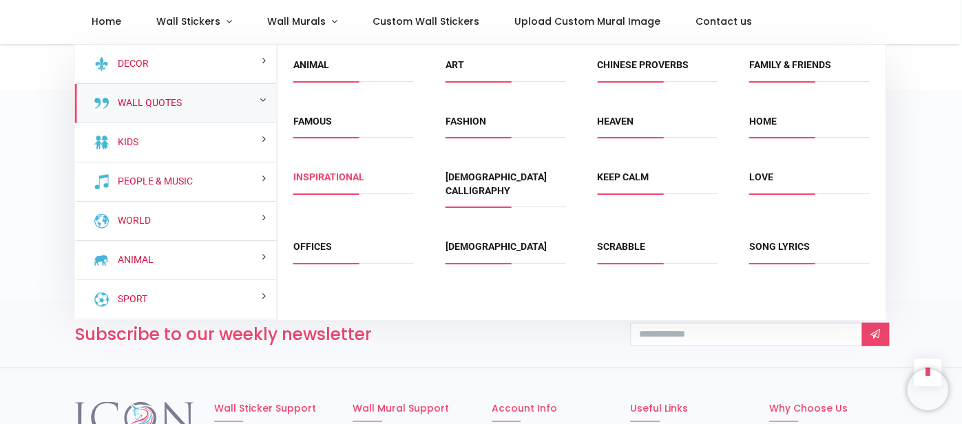
click at [346, 174] on link "Inspirational" at bounding box center [328, 177] width 71 height 11
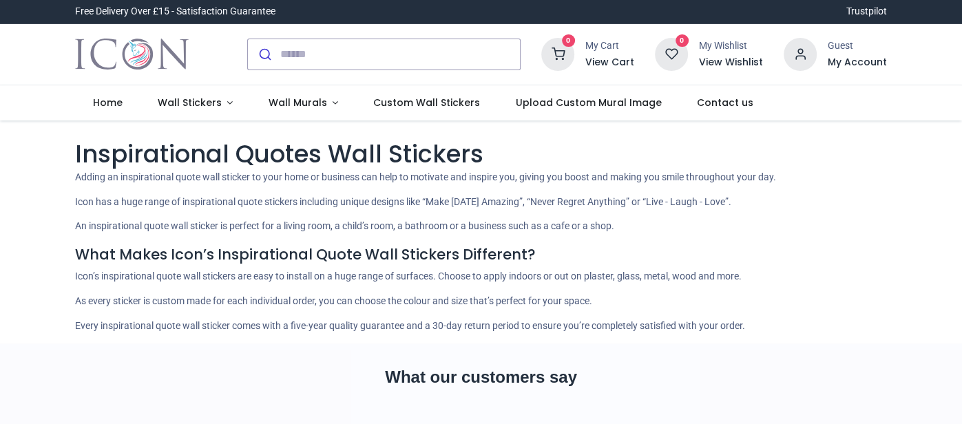
click at [916, 201] on div "Pricelist : Public Pricelist Public Pricelist Inspirational Quotes Wall Stickers" at bounding box center [481, 232] width 962 height 223
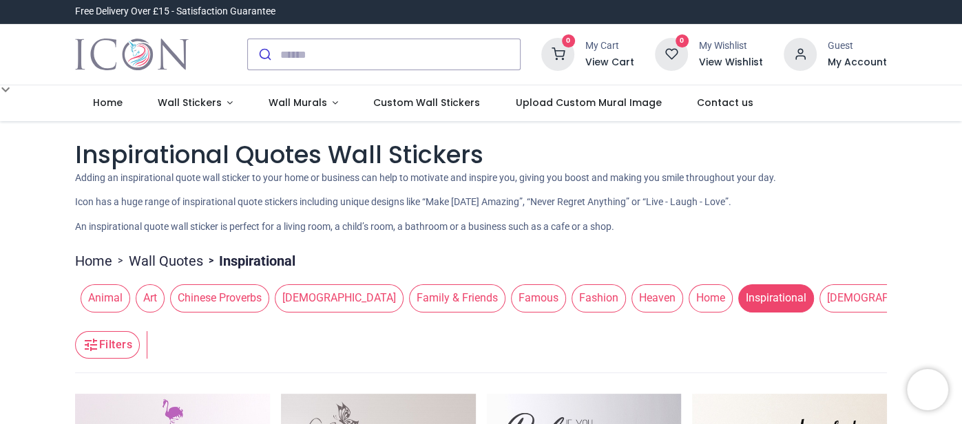
click at [154, 297] on span "Art" at bounding box center [150, 298] width 29 height 28
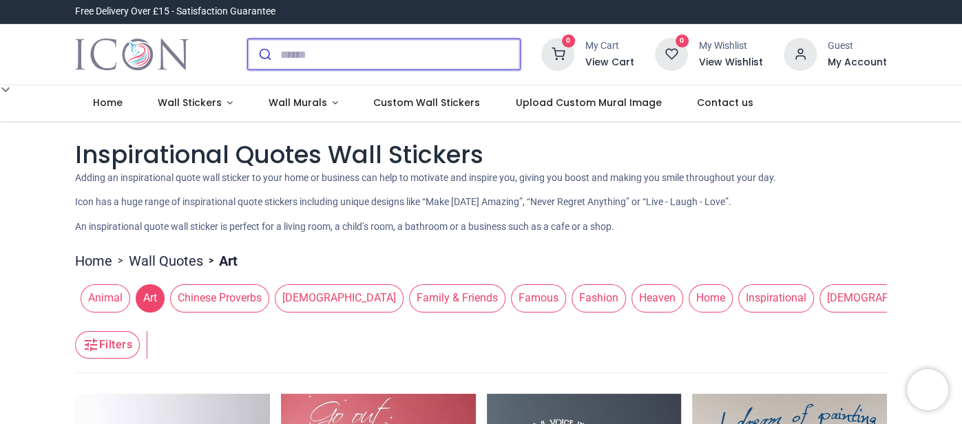
click at [490, 54] on input "search" at bounding box center [400, 54] width 240 height 30
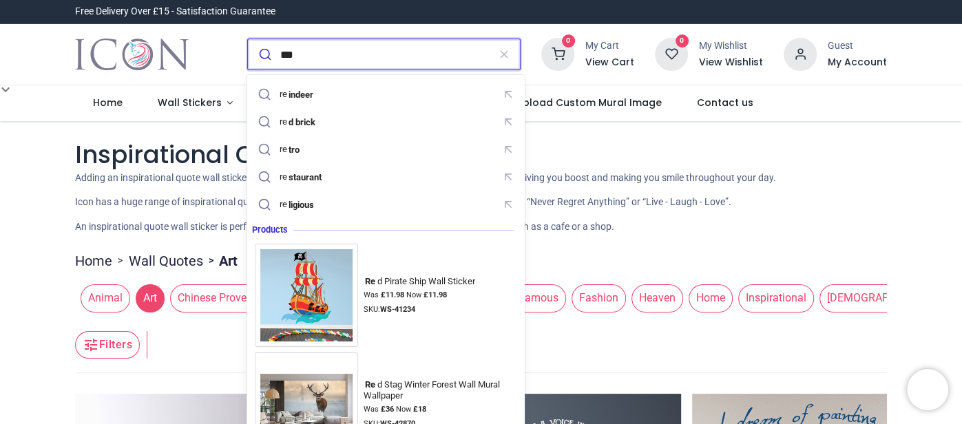
type input "***"
click at [248, 39] on button "submit" at bounding box center [264, 54] width 32 height 30
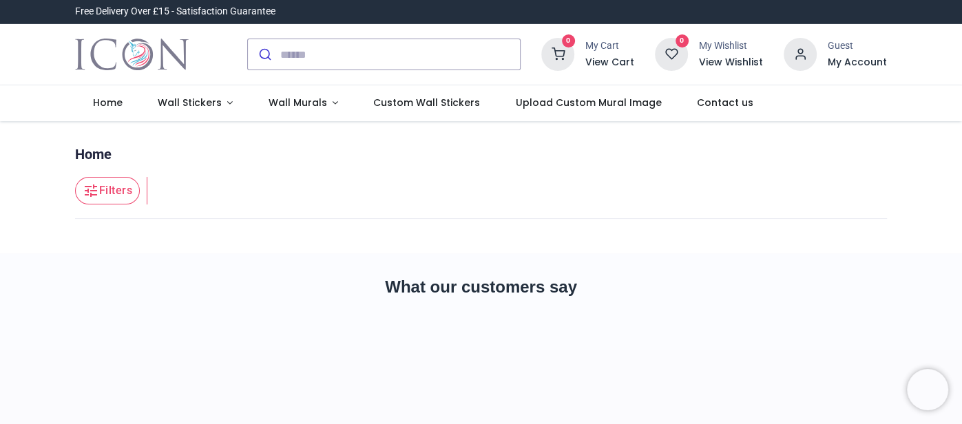
click at [948, 56] on div "0 My Cart View Cart 0 Guest" at bounding box center [481, 54] width 962 height 61
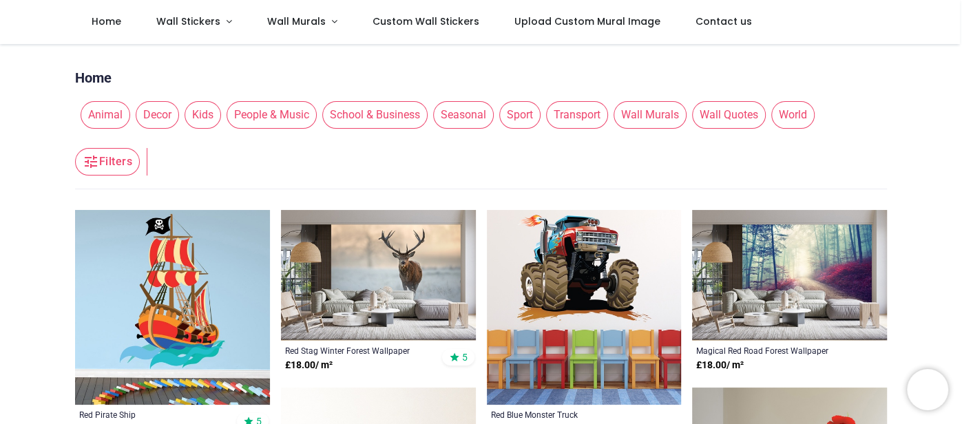
scroll to position [27, 0]
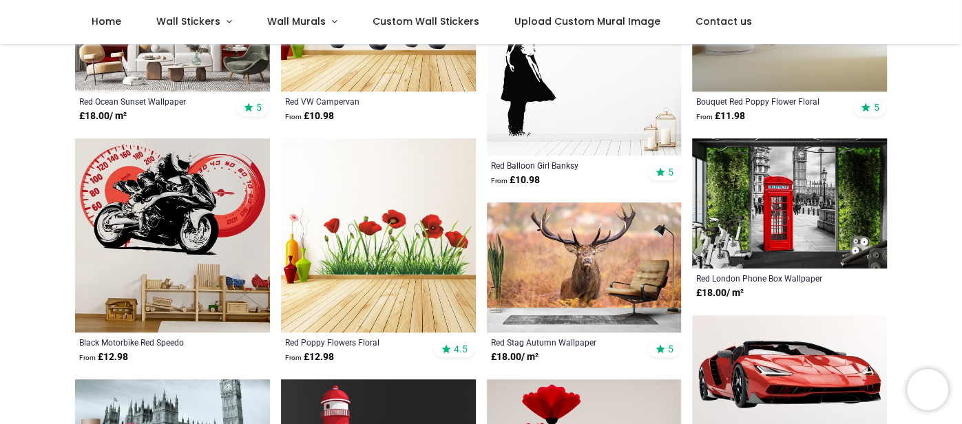
scroll to position [550, 0]
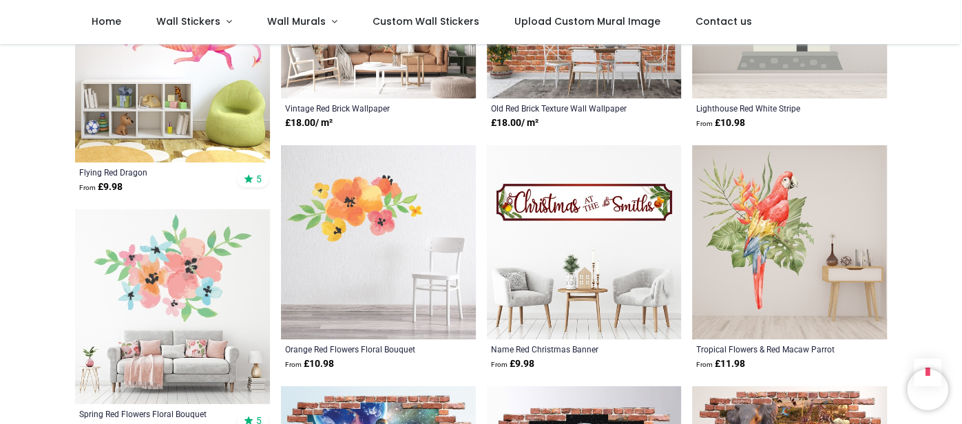
scroll to position [3498, 0]
